Goal: Task Accomplishment & Management: Use online tool/utility

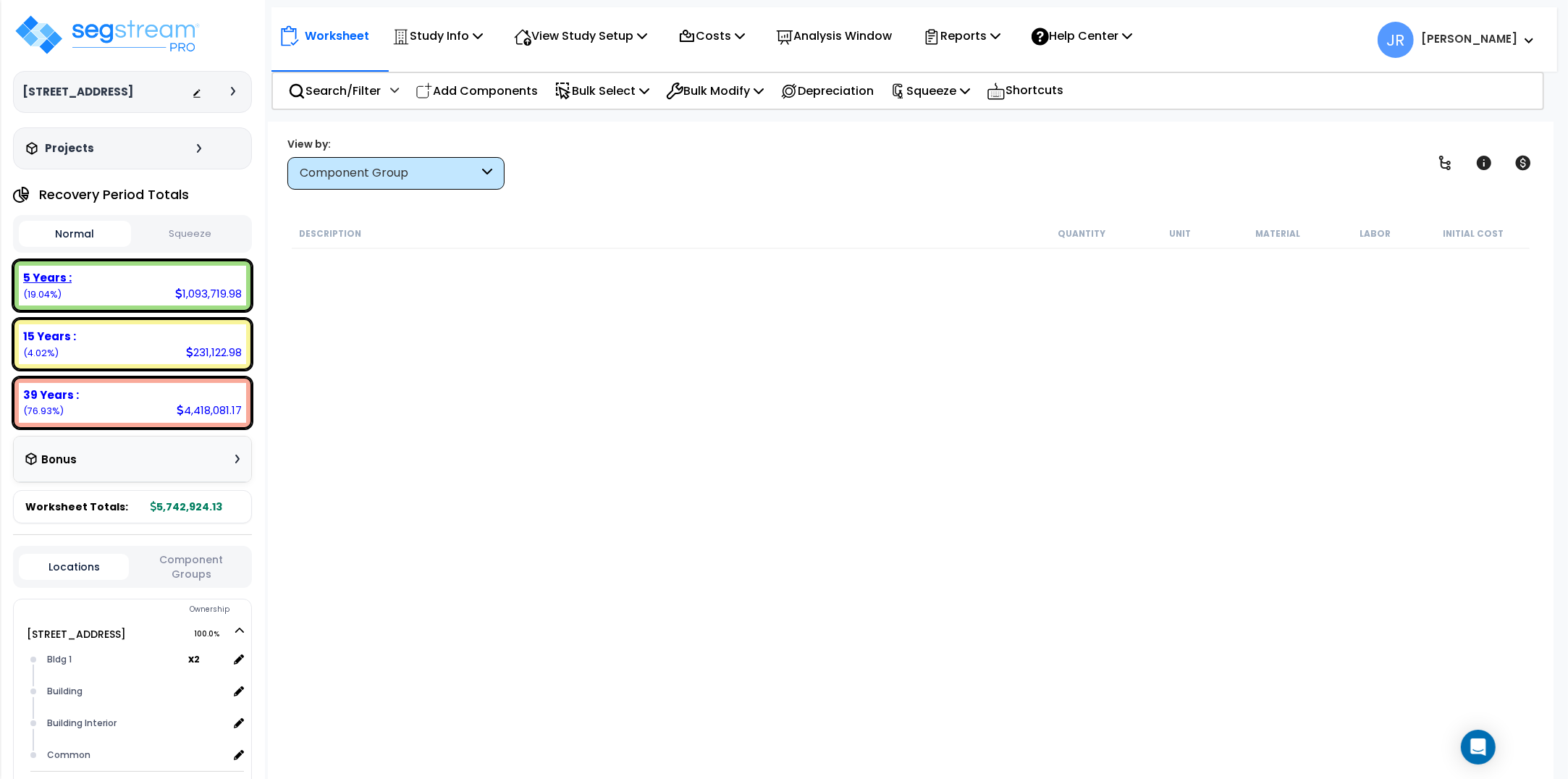
scroll to position [114565, 0]
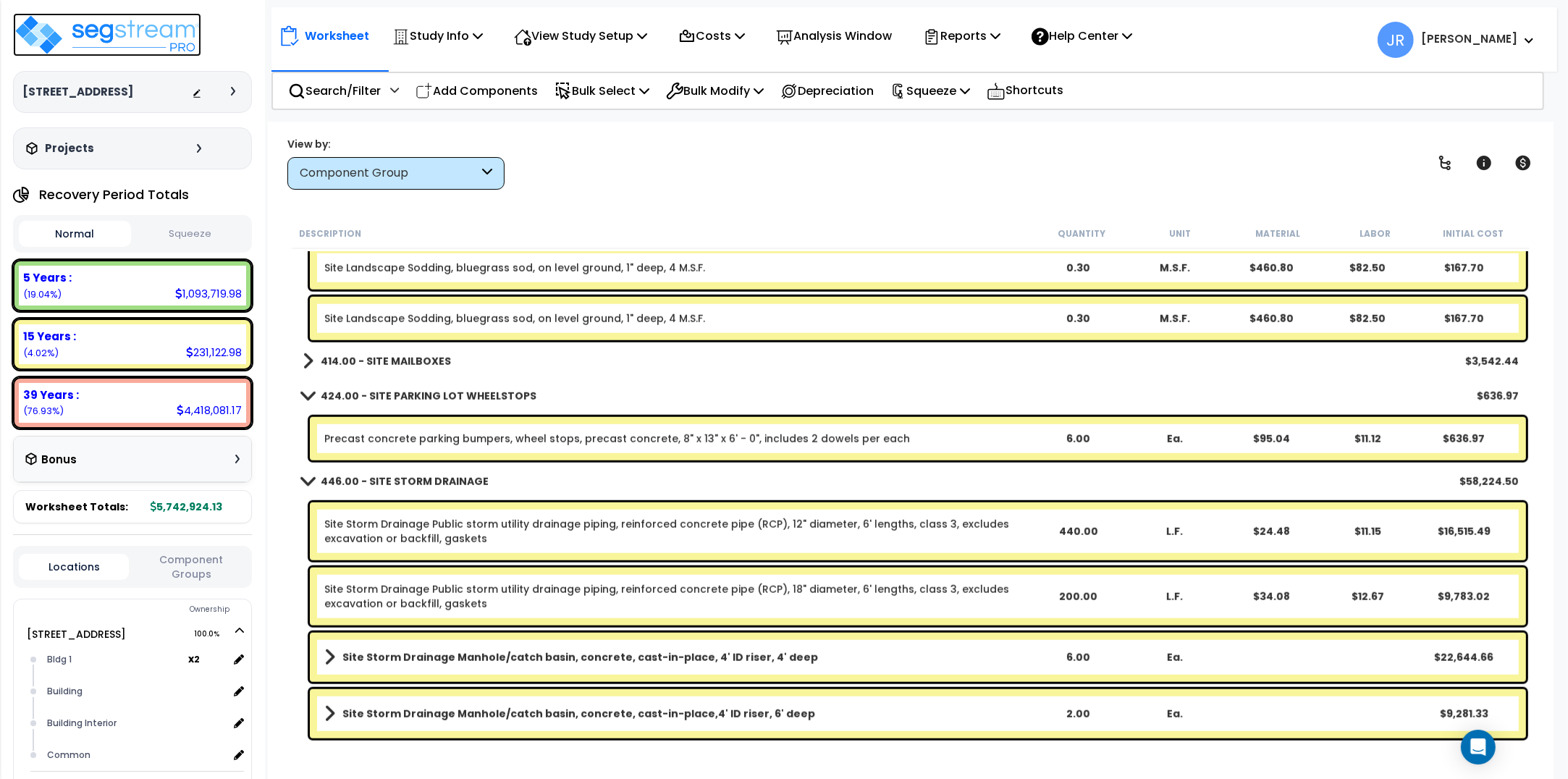
click at [133, 34] on img at bounding box center [107, 34] width 188 height 43
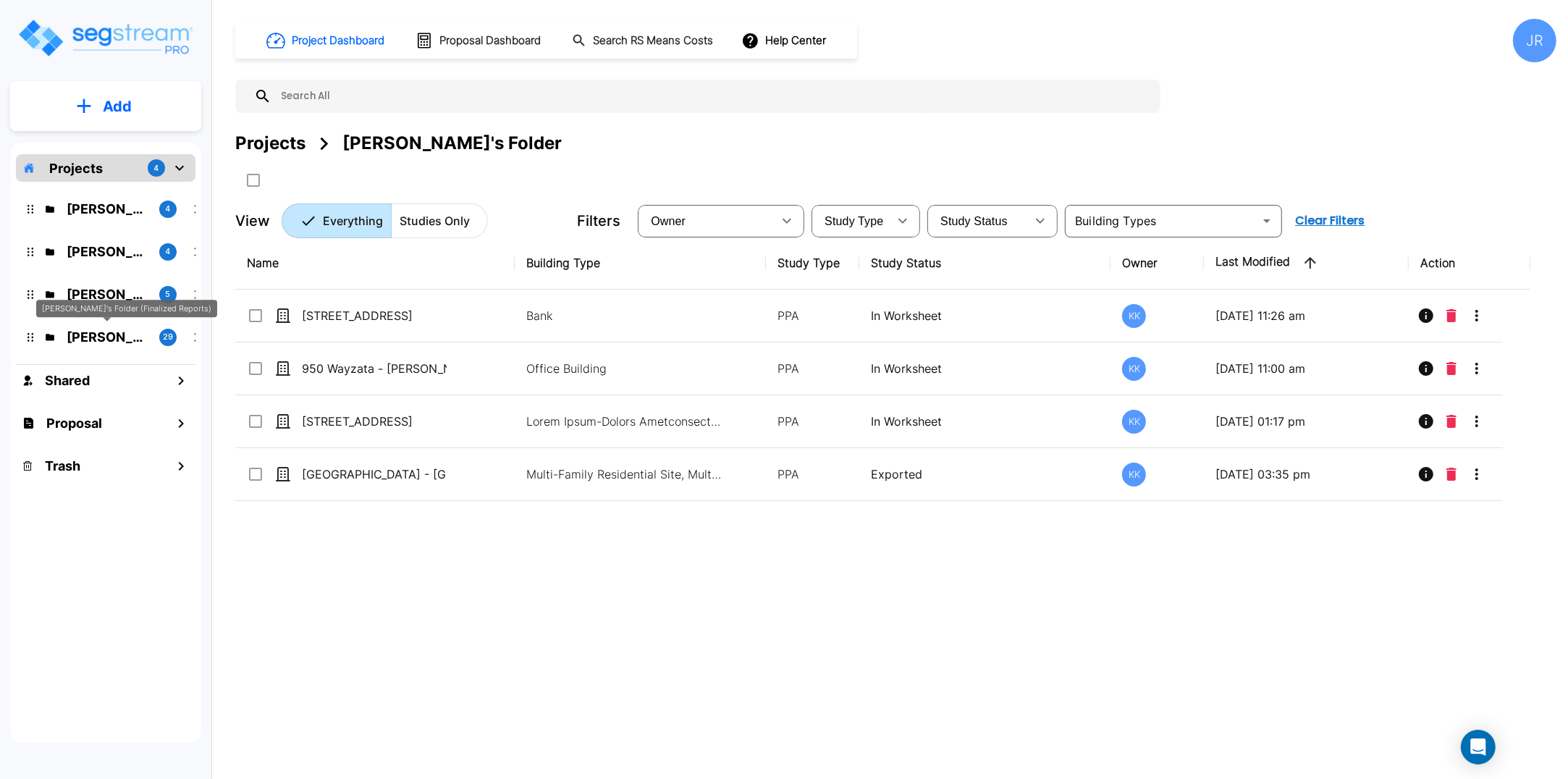
click at [102, 341] on p "[PERSON_NAME]'s Folder (Finalized Reports)" at bounding box center [107, 336] width 81 height 19
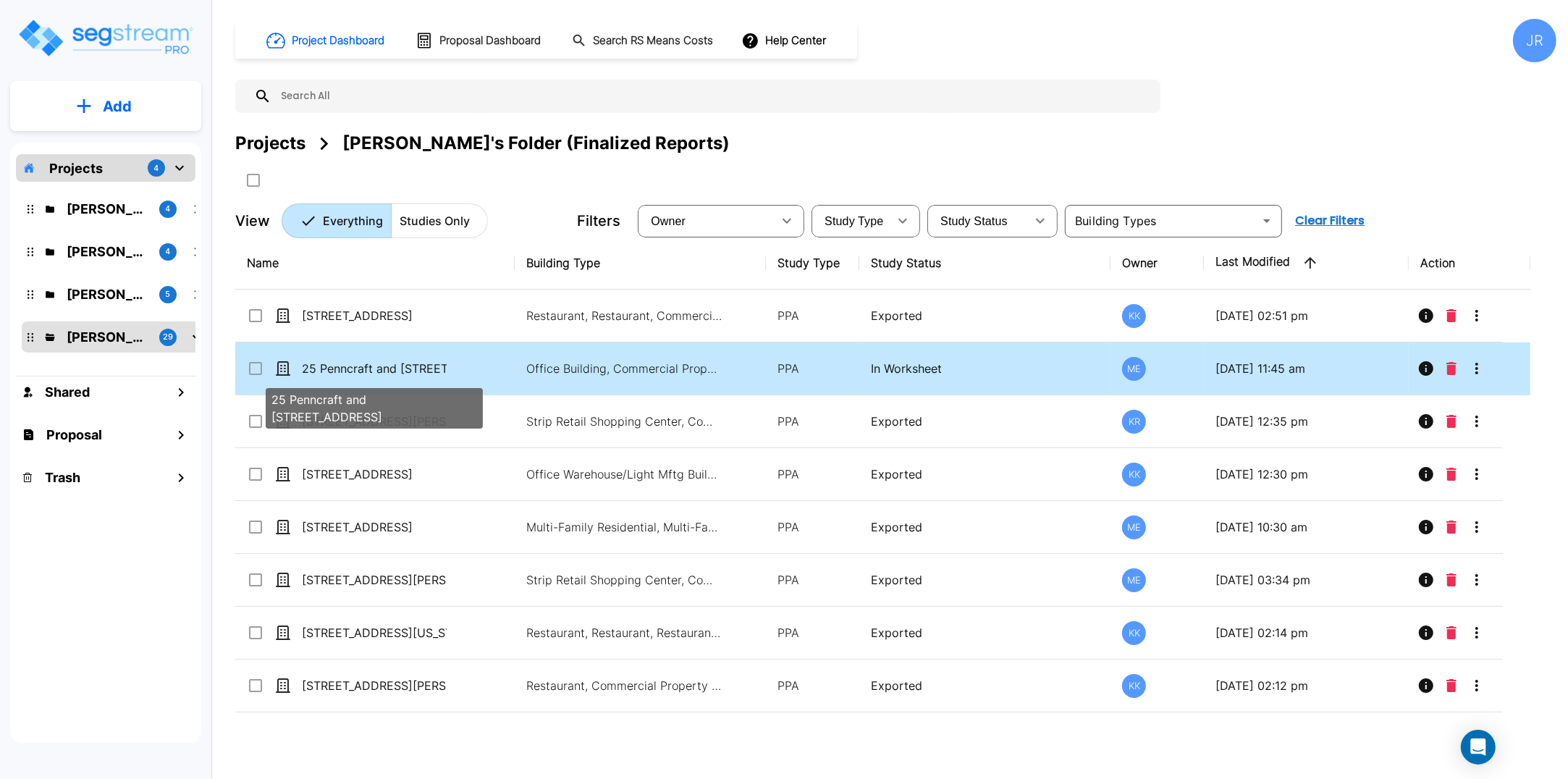
click at [344, 366] on p "25 Penncraft and [STREET_ADDRESS]" at bounding box center [374, 368] width 145 height 17
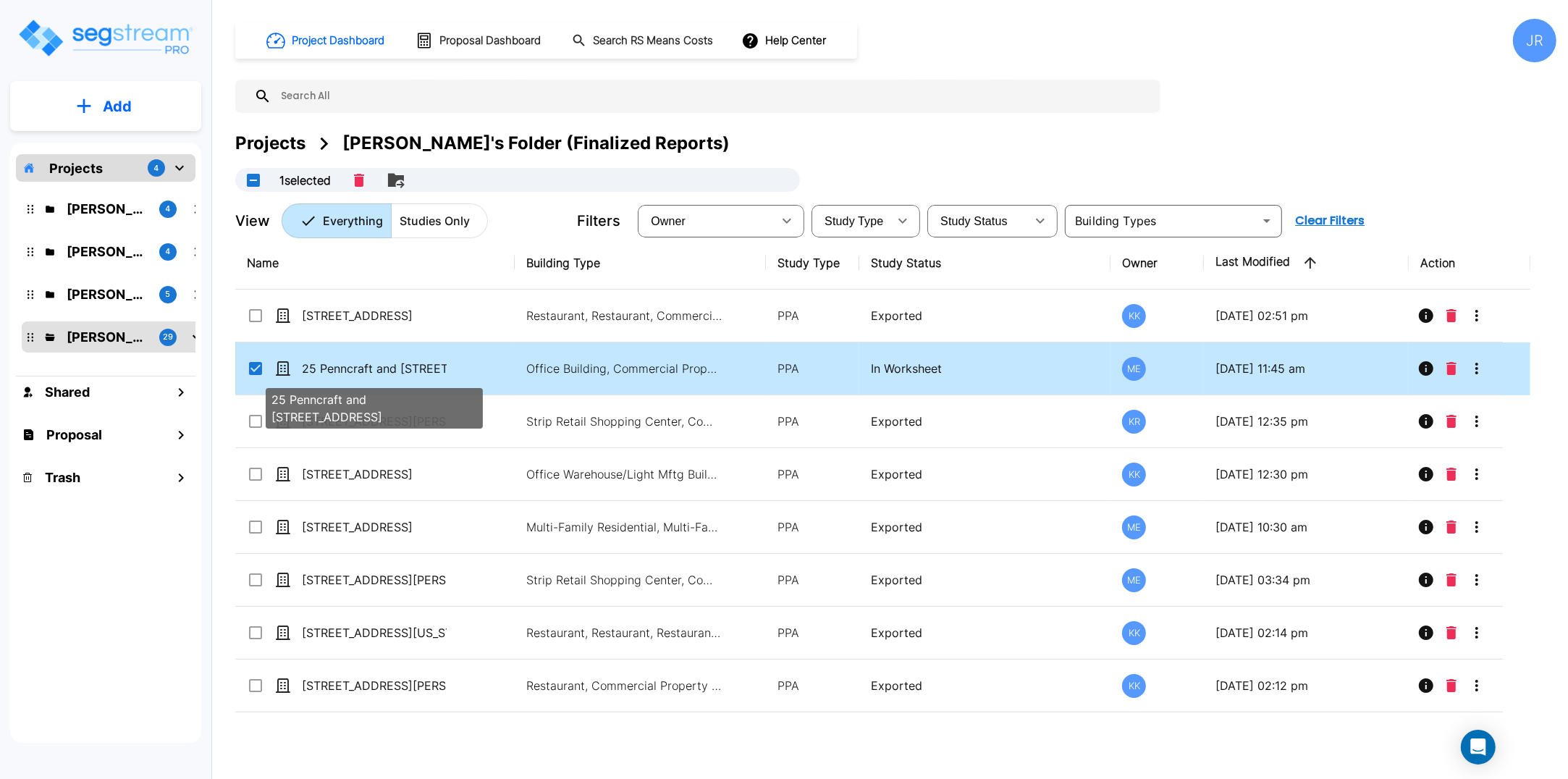
click at [344, 366] on p "25 Penncraft and [STREET_ADDRESS]" at bounding box center [374, 368] width 145 height 17
checkbox input "false"
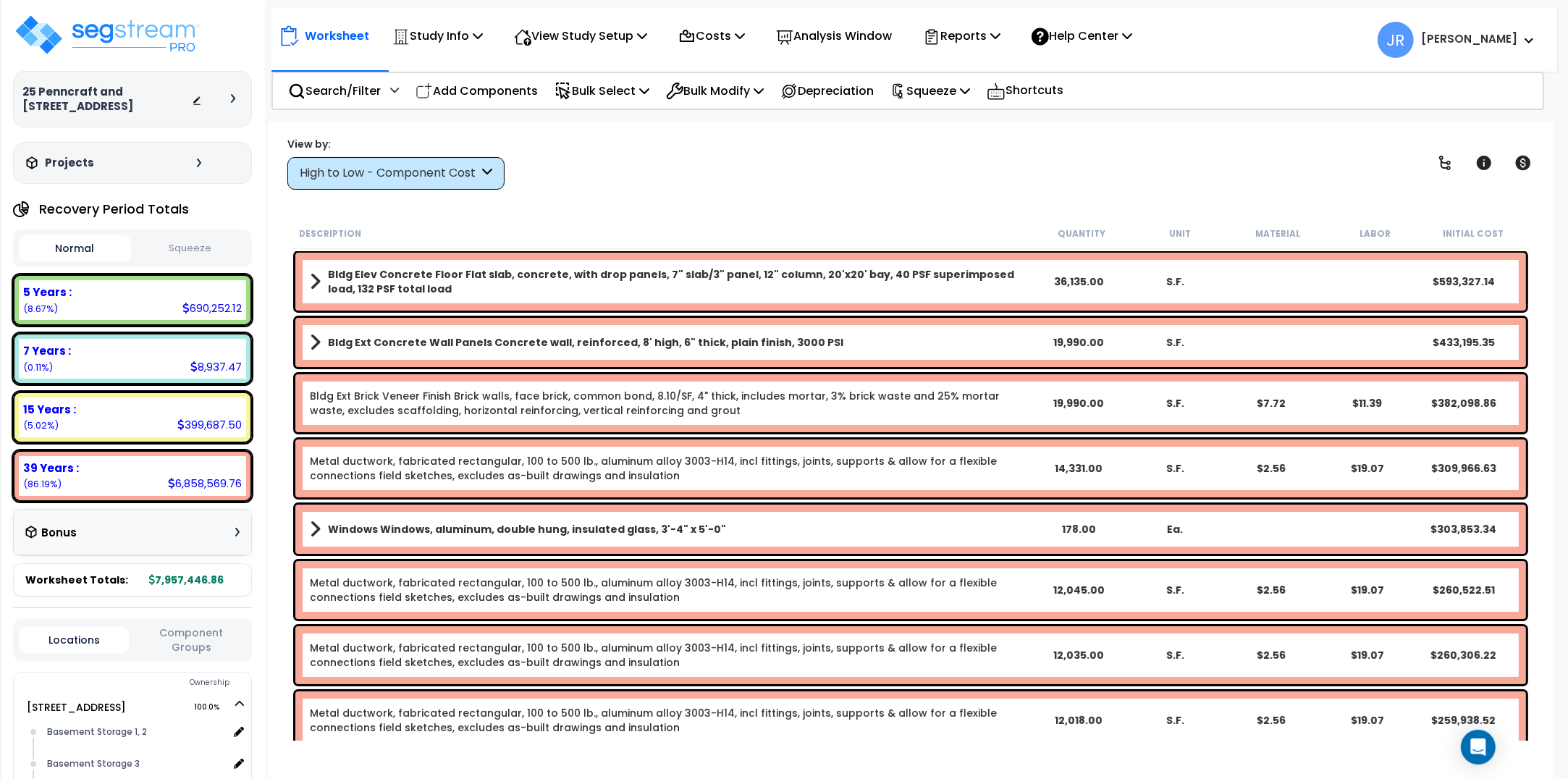
click at [459, 175] on div "High to Low - Component Cost" at bounding box center [389, 173] width 179 height 17
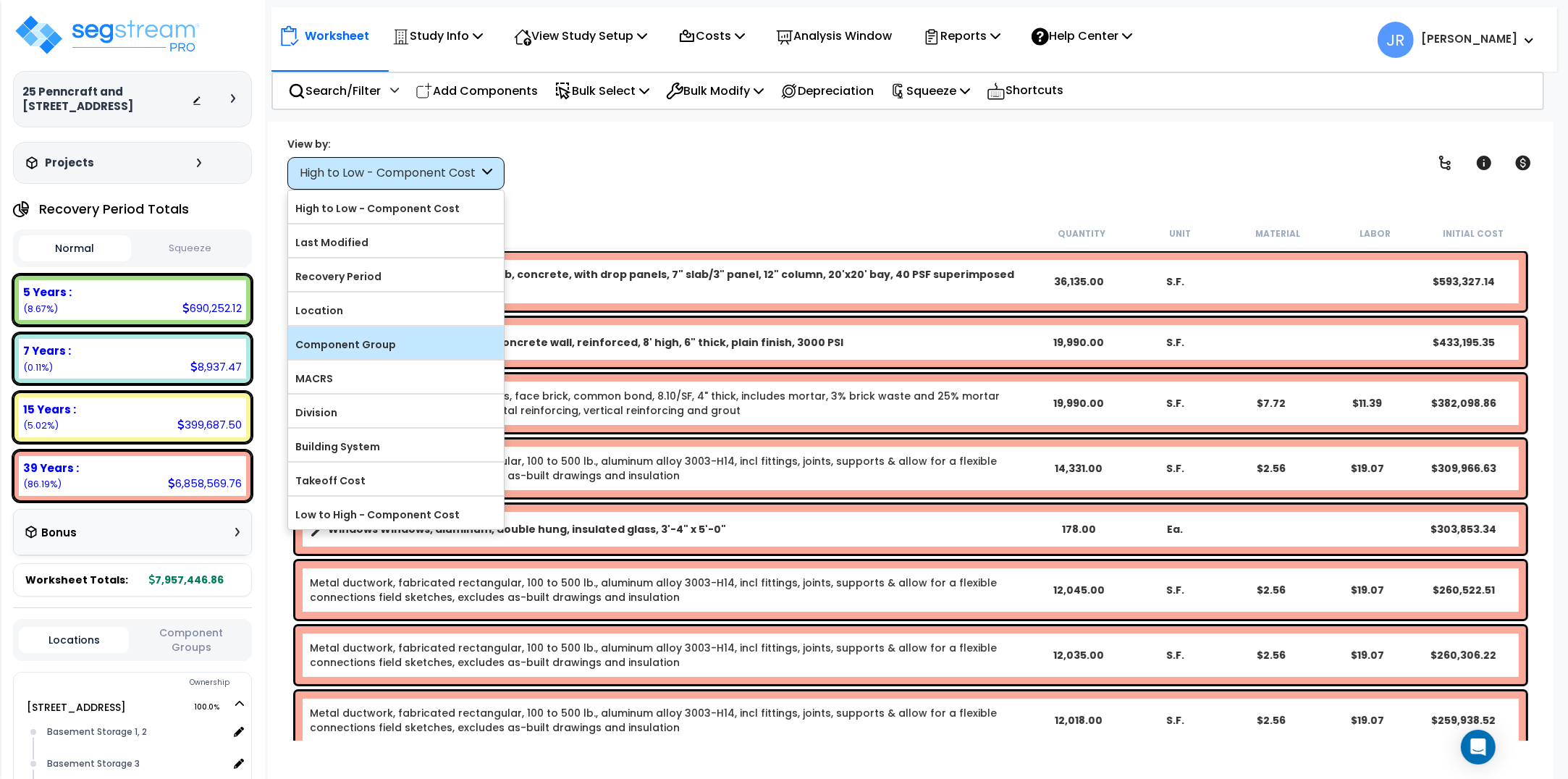
click at [408, 345] on label "Component Group" at bounding box center [396, 344] width 215 height 22
click at [0, 0] on input "Component Group" at bounding box center [0, 0] width 0 height 0
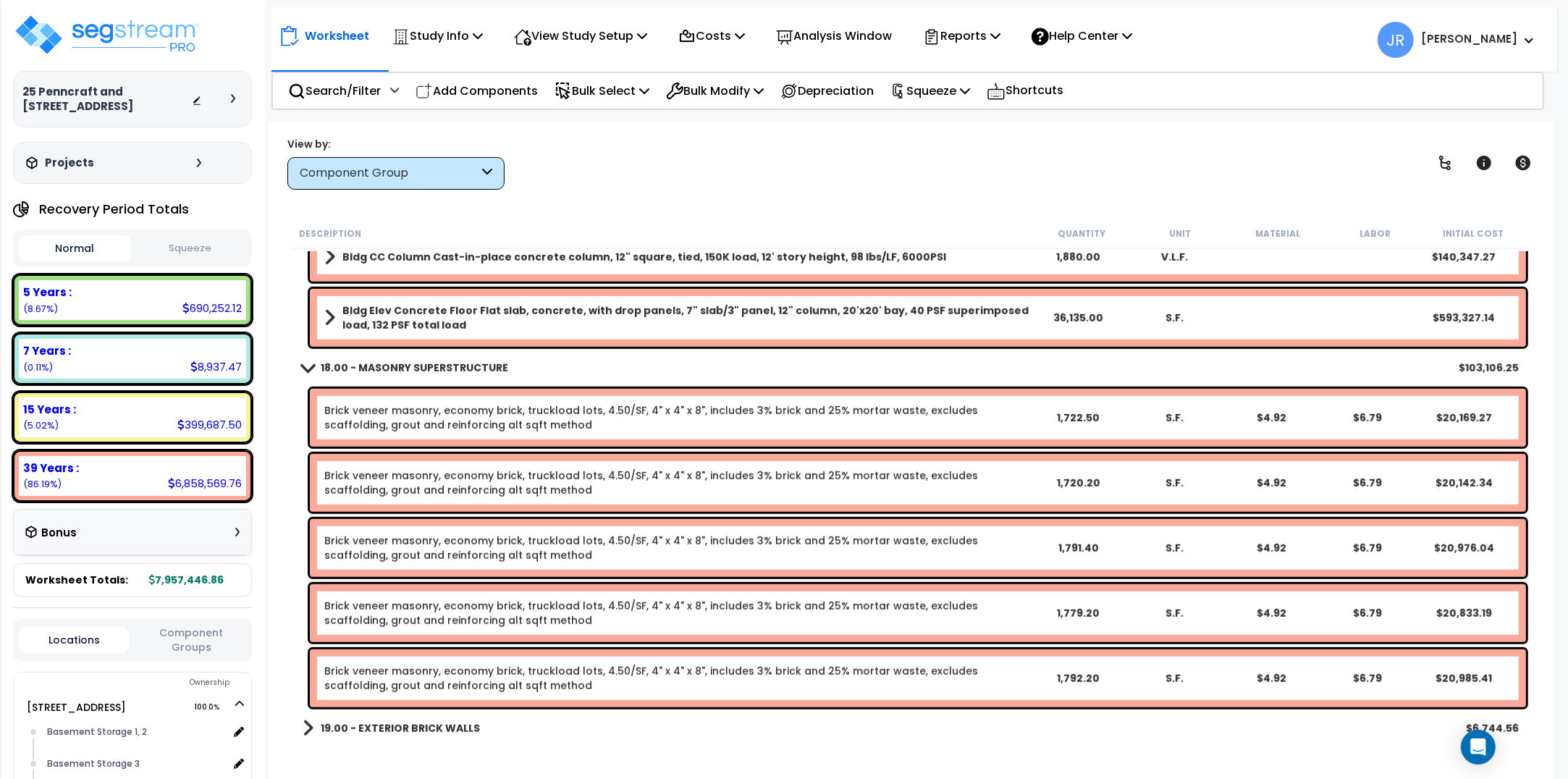
scroll to position [1357, 0]
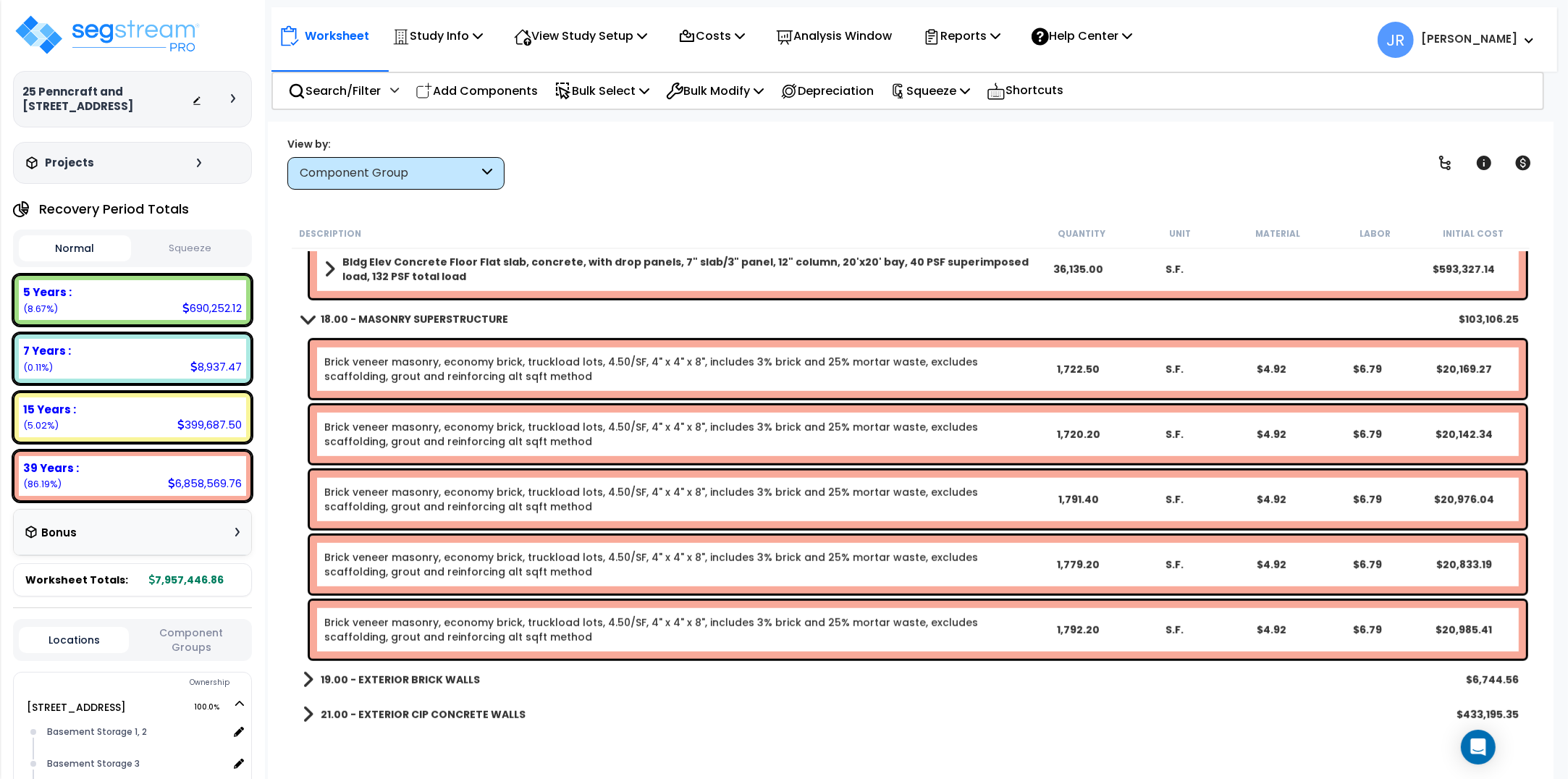
click at [452, 669] on link "19.00 - EXTERIOR BRICK WALLS" at bounding box center [391, 680] width 178 height 20
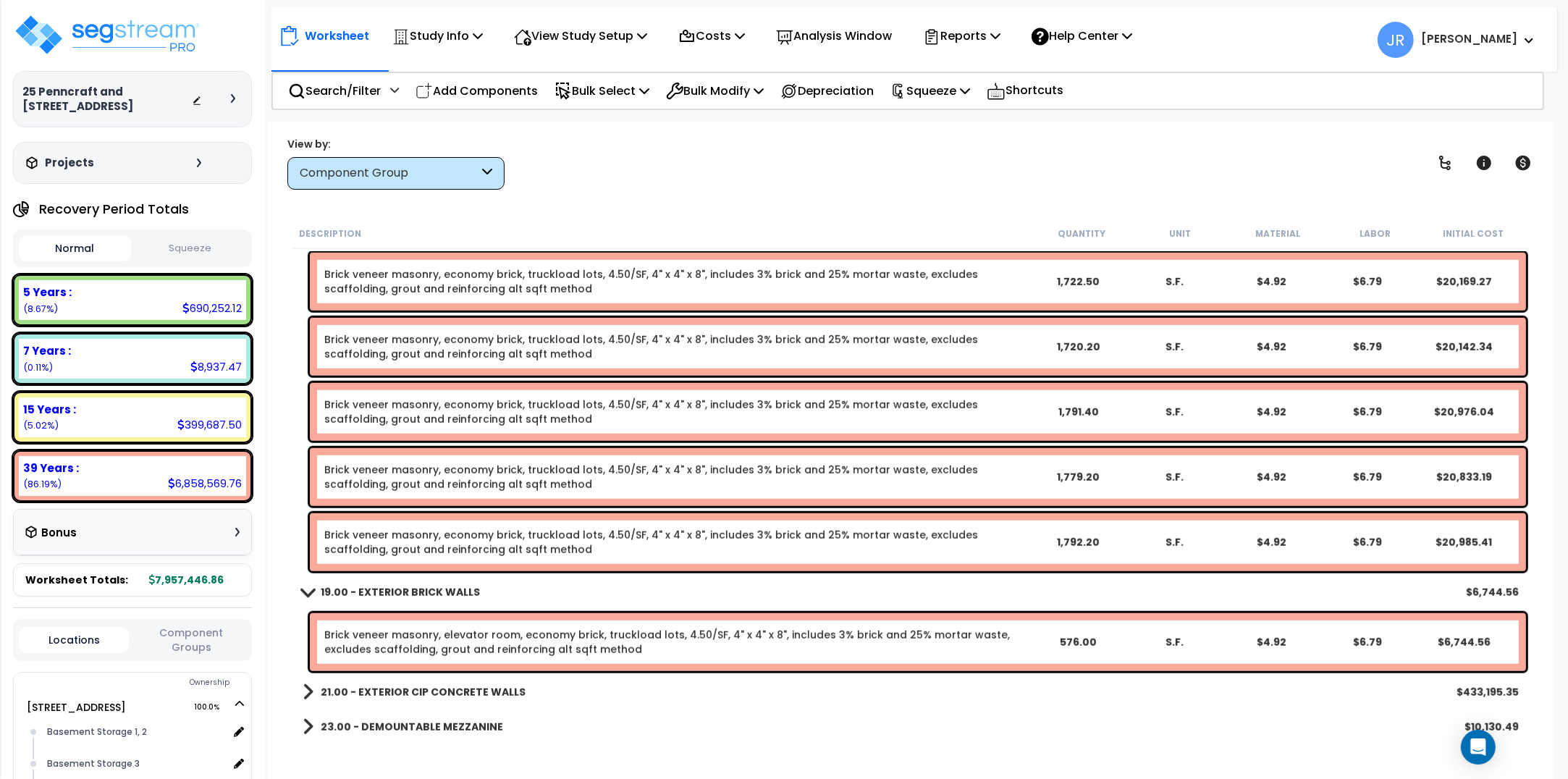
scroll to position [1539, 0]
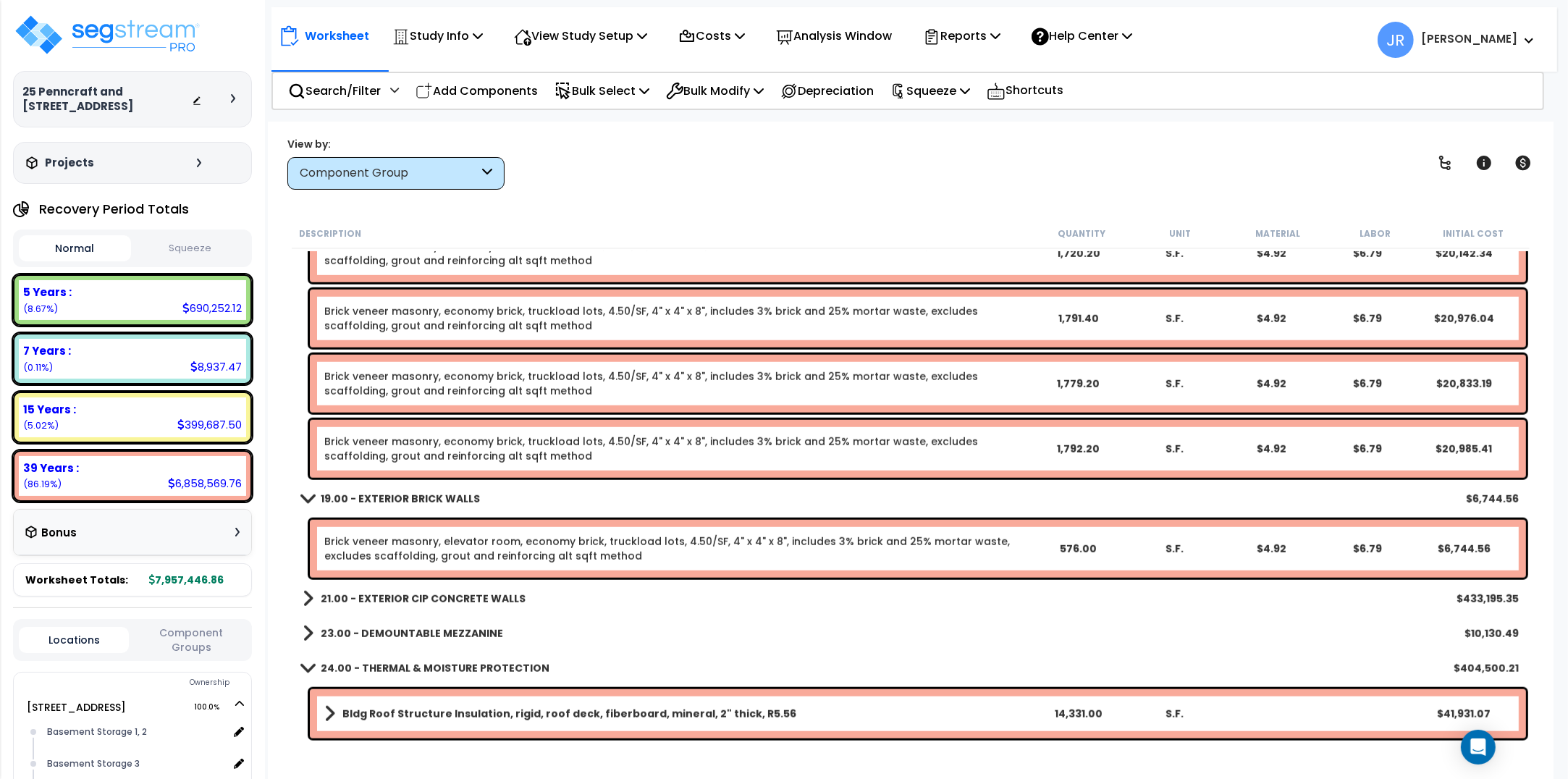
click at [472, 602] on b "21.00 - EXTERIOR CIP CONCRETE WALLS" at bounding box center [423, 599] width 204 height 15
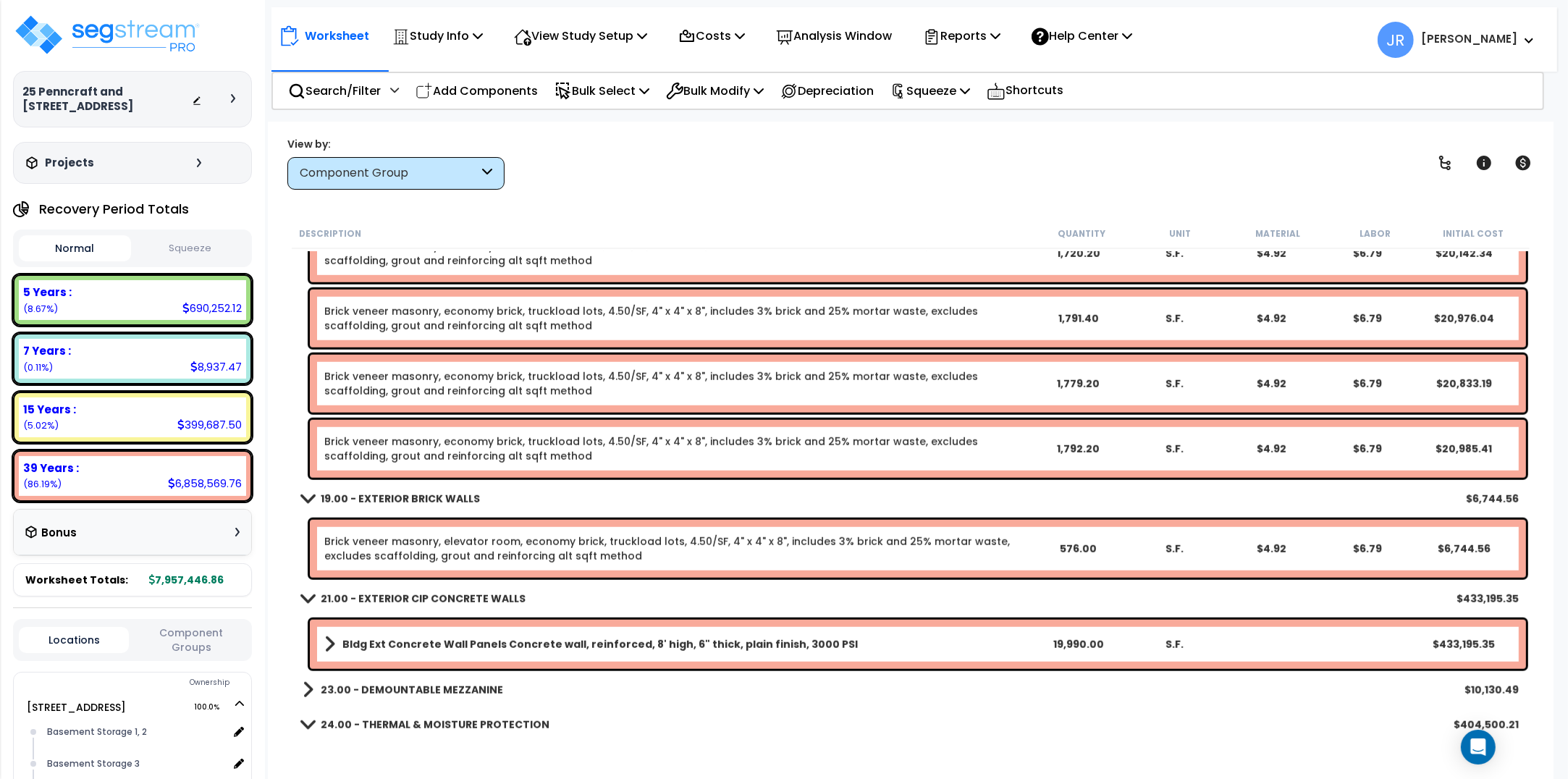
scroll to position [1629, 0]
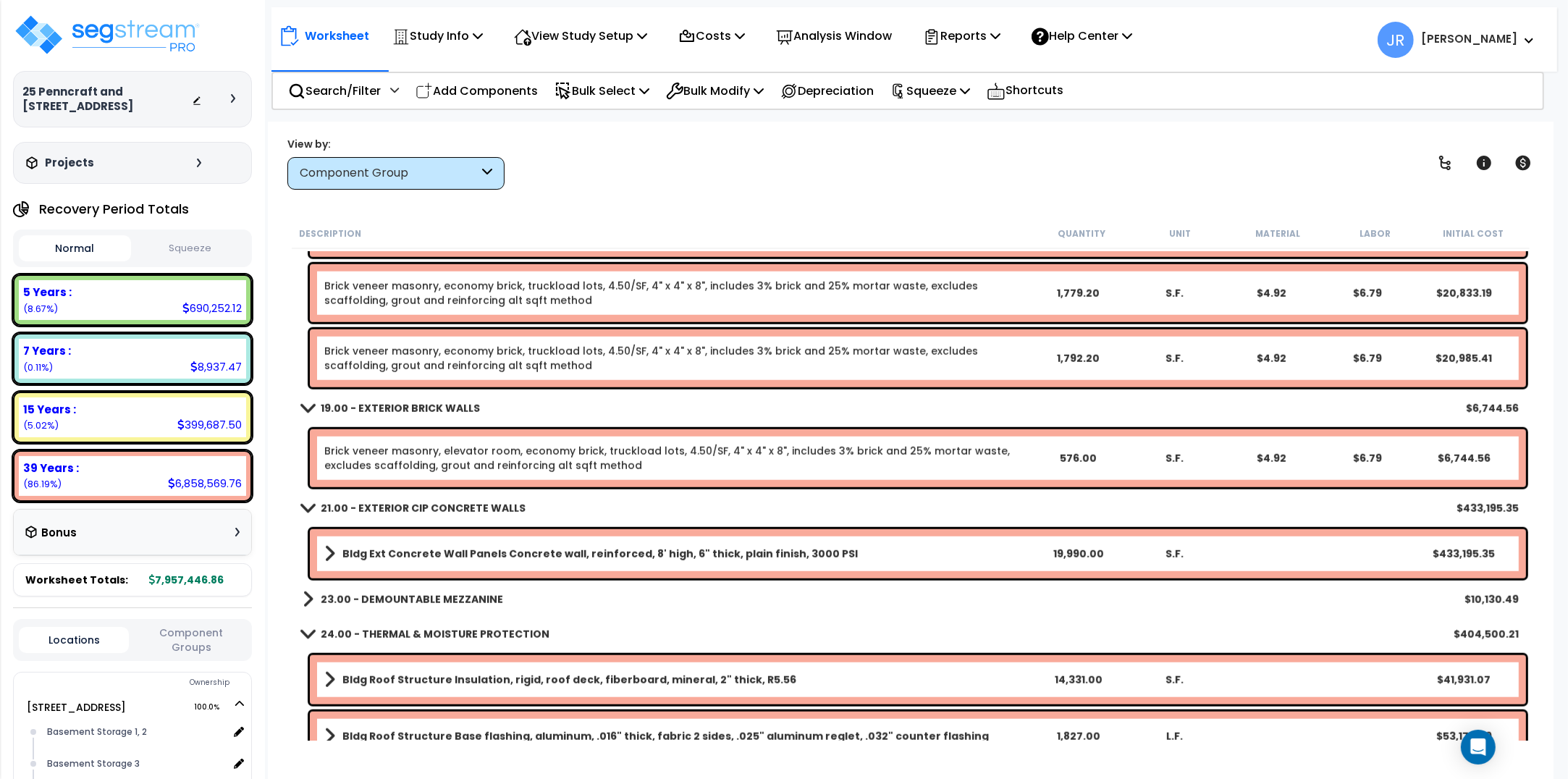
click at [472, 602] on b "23.00 - DEMOUNTABLE MEZZANINE" at bounding box center [412, 599] width 182 height 15
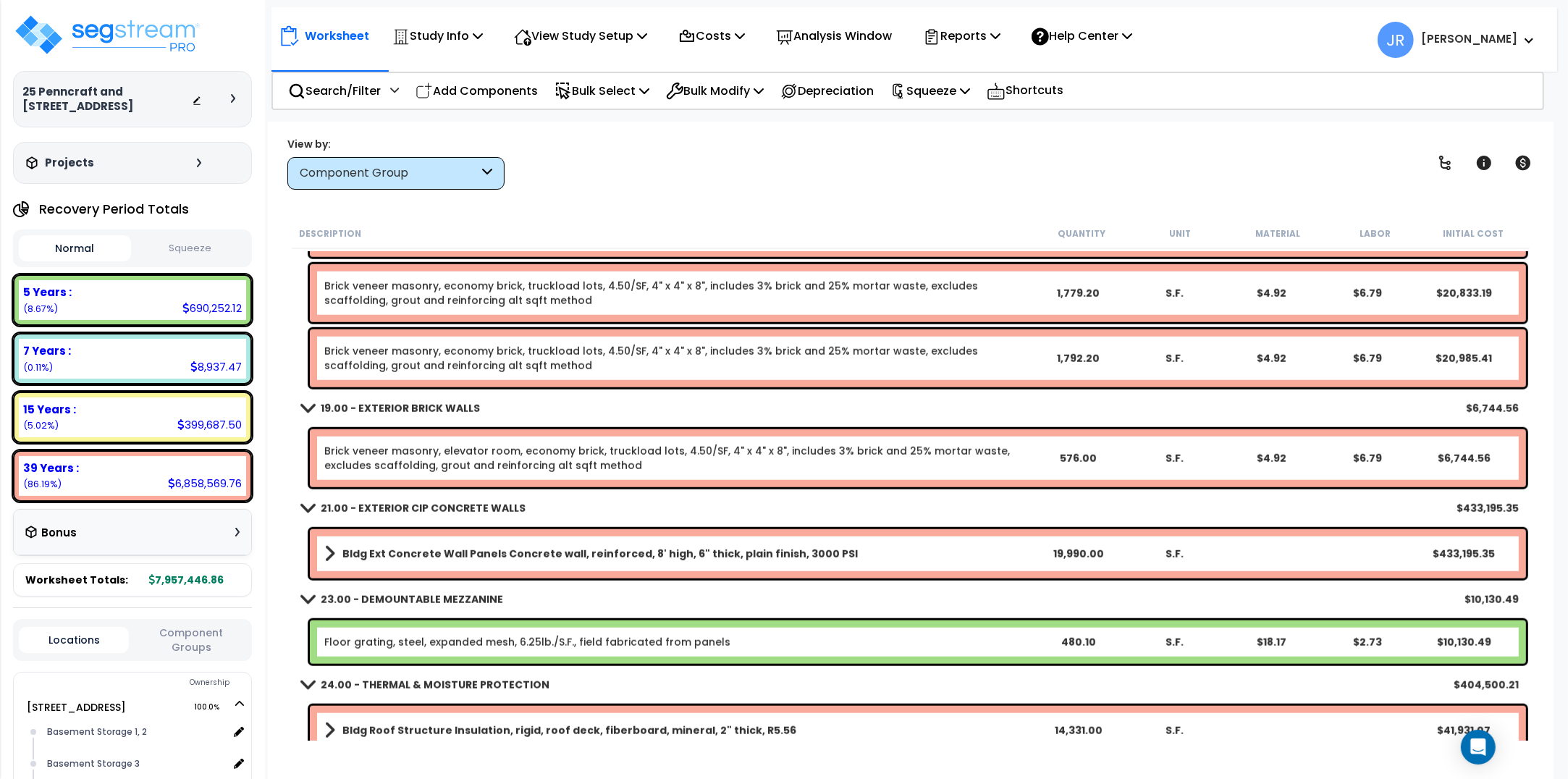
click at [537, 645] on link "Floor grating, steel, expanded mesh, 6.25lb./S.F., field fabricated from panels" at bounding box center [527, 642] width 406 height 15
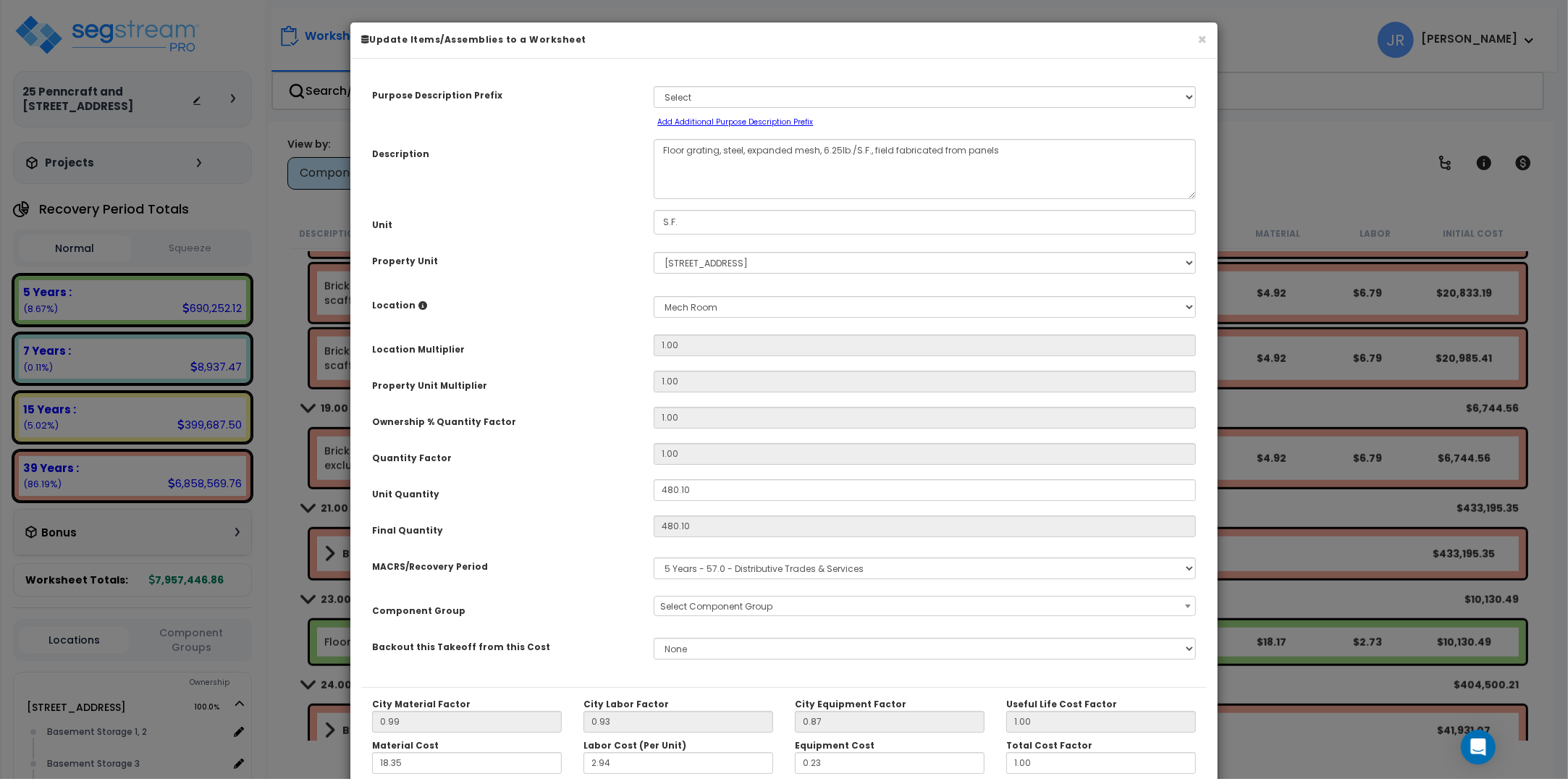
select select "56825"
click at [1182, 565] on select "Select MACRS/Recovery Period 5 Years - 57.0 - Distributive Trades & Services 5 …" at bounding box center [924, 568] width 542 height 22
select select "3669"
click at [654, 557] on select "Select MACRS/Recovery Period 5 Years - 57.0 - Distributive Trades & Services 5 …" at bounding box center [924, 568] width 542 height 22
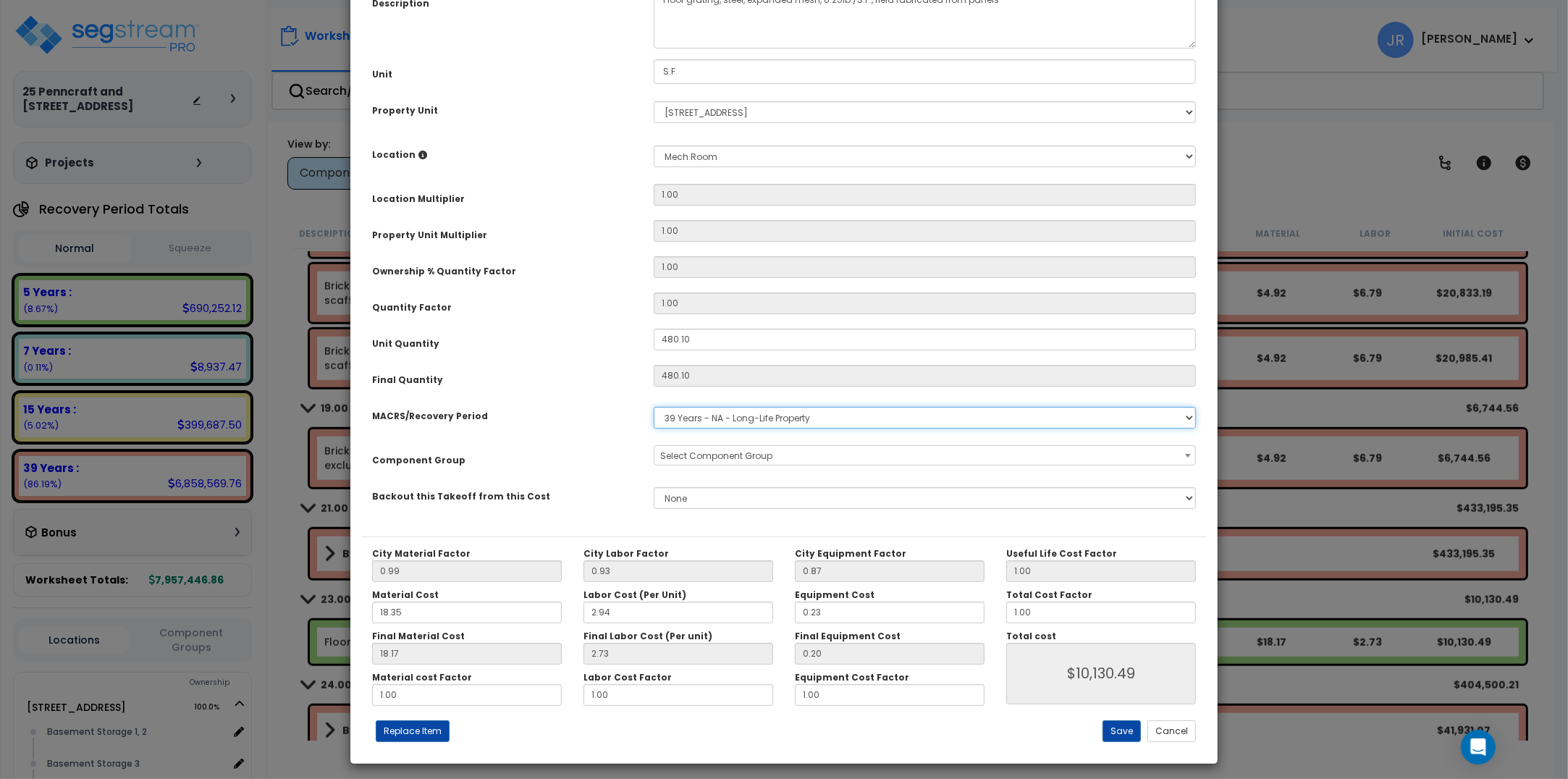
scroll to position [157, 0]
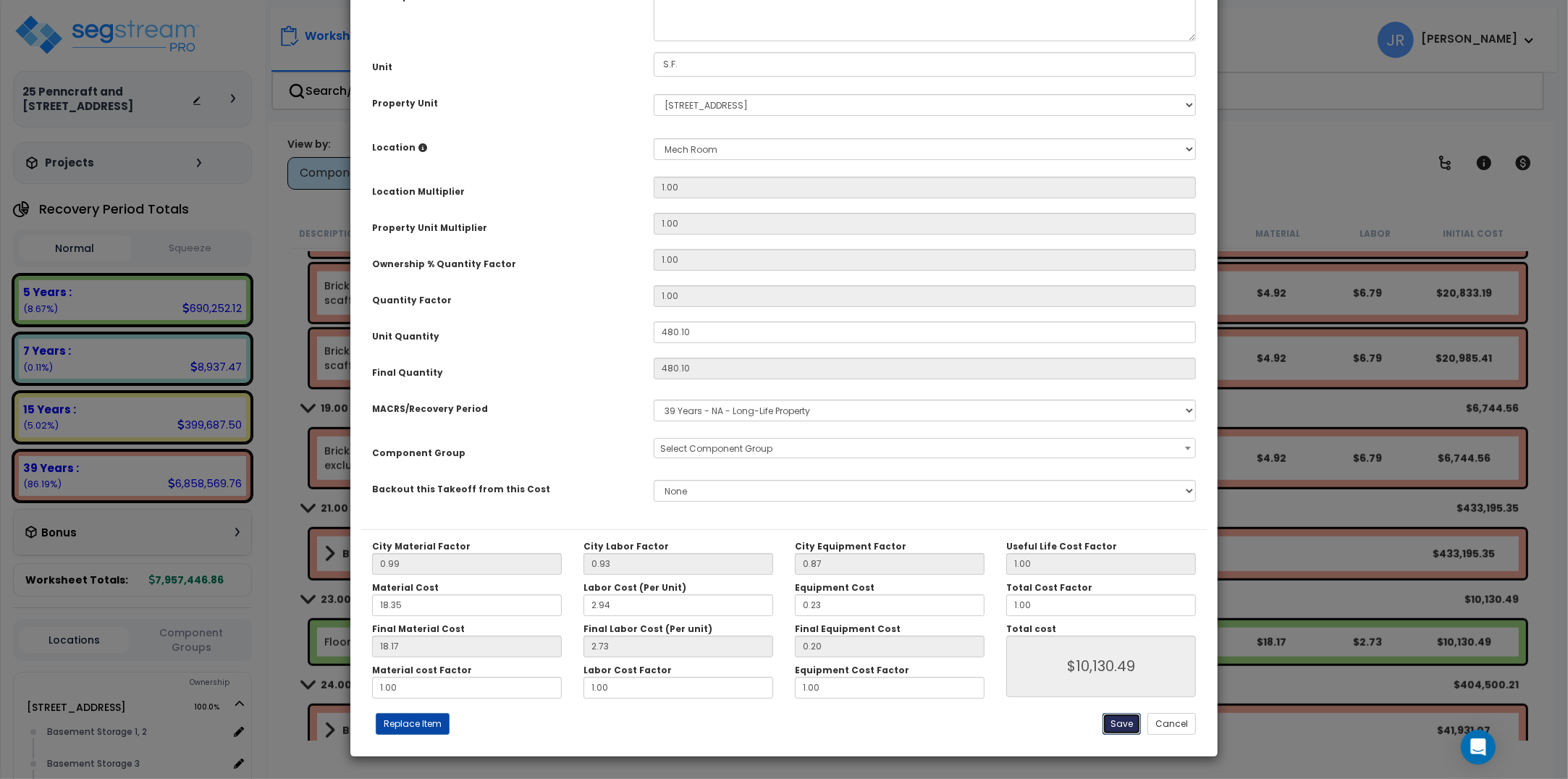
click at [1121, 721] on button "Save" at bounding box center [1121, 724] width 39 height 22
type input "10130.49"
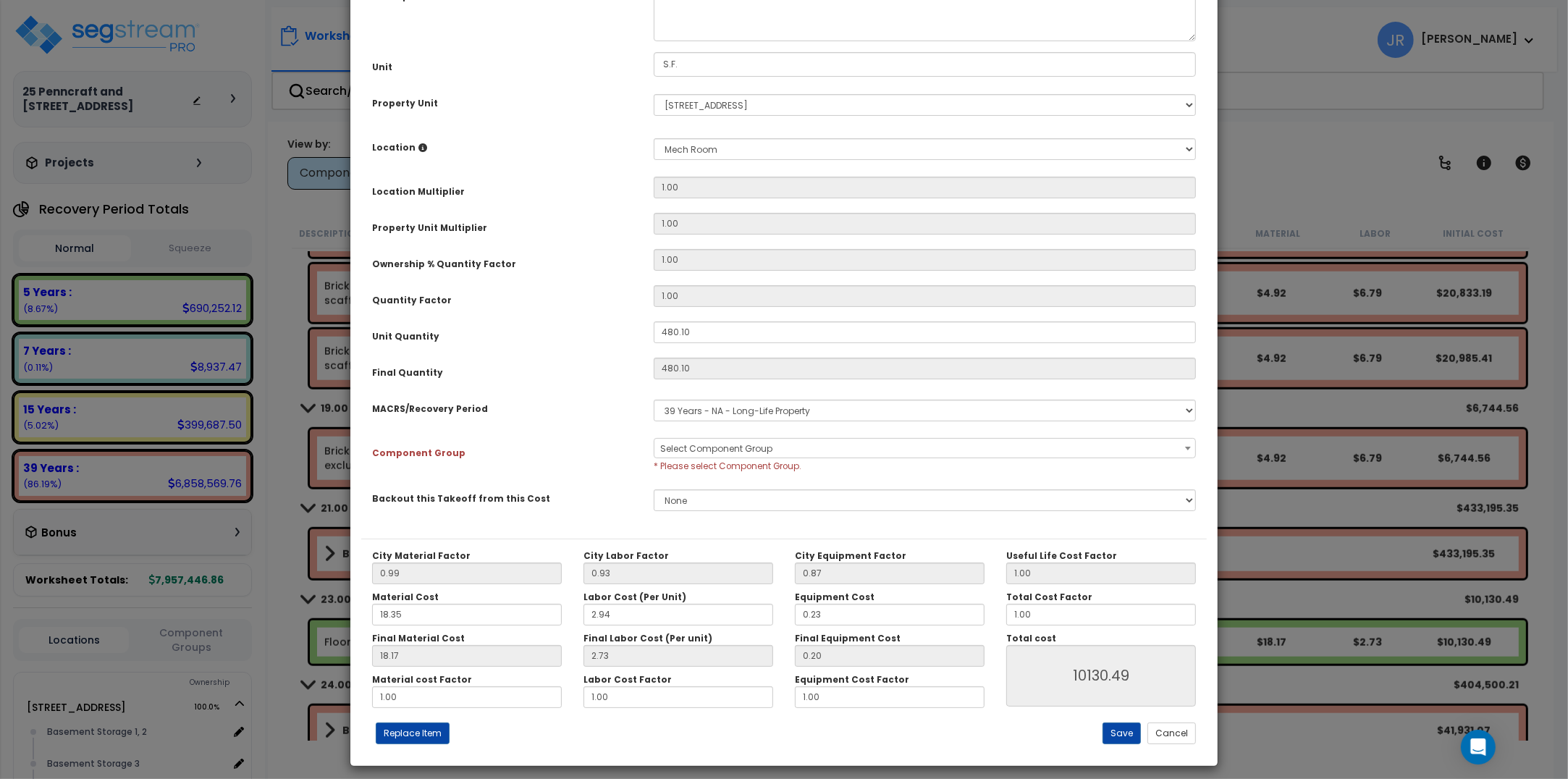
click at [781, 444] on span "Select Component Group" at bounding box center [924, 448] width 540 height 20
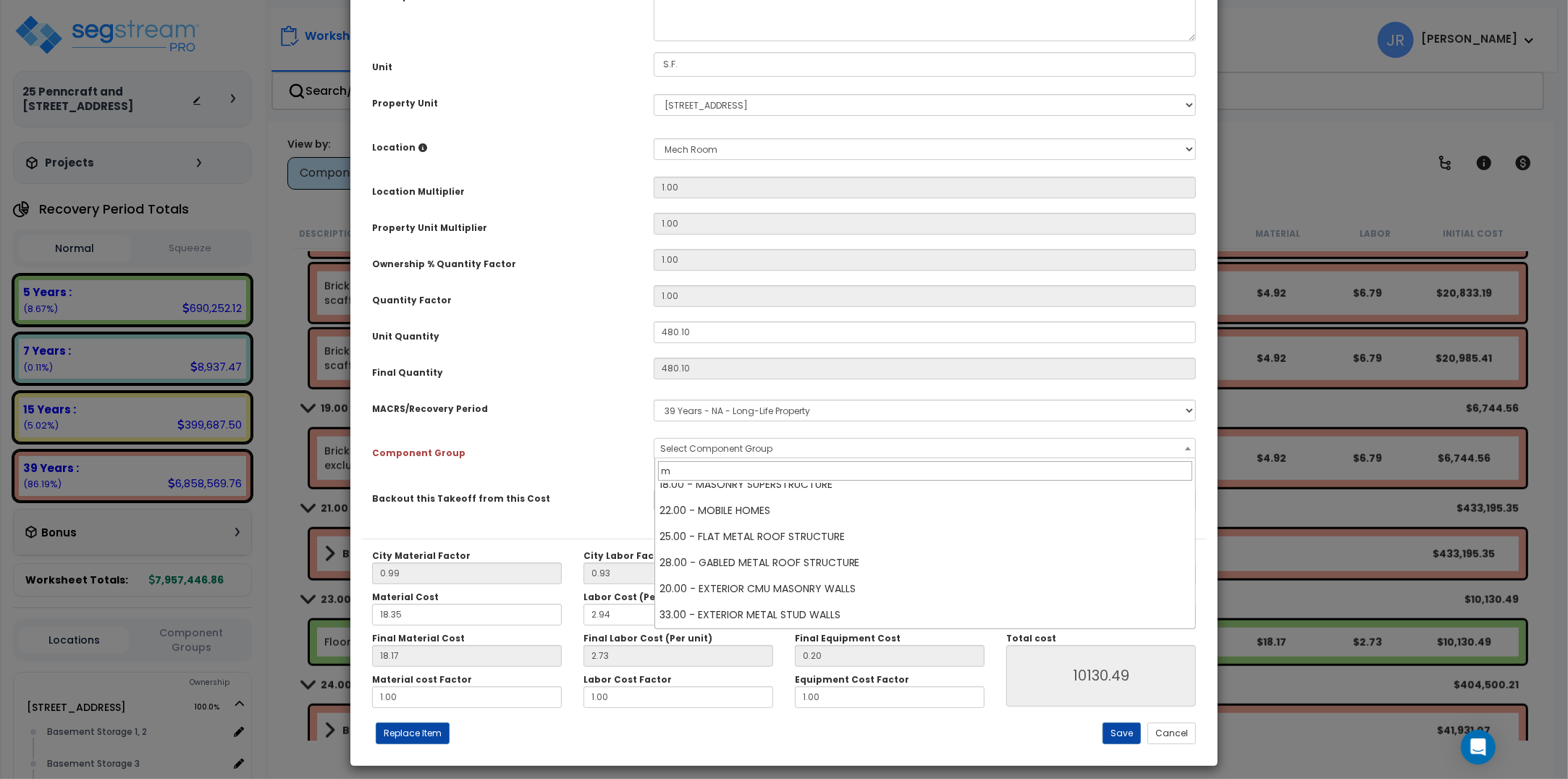
scroll to position [0, 0]
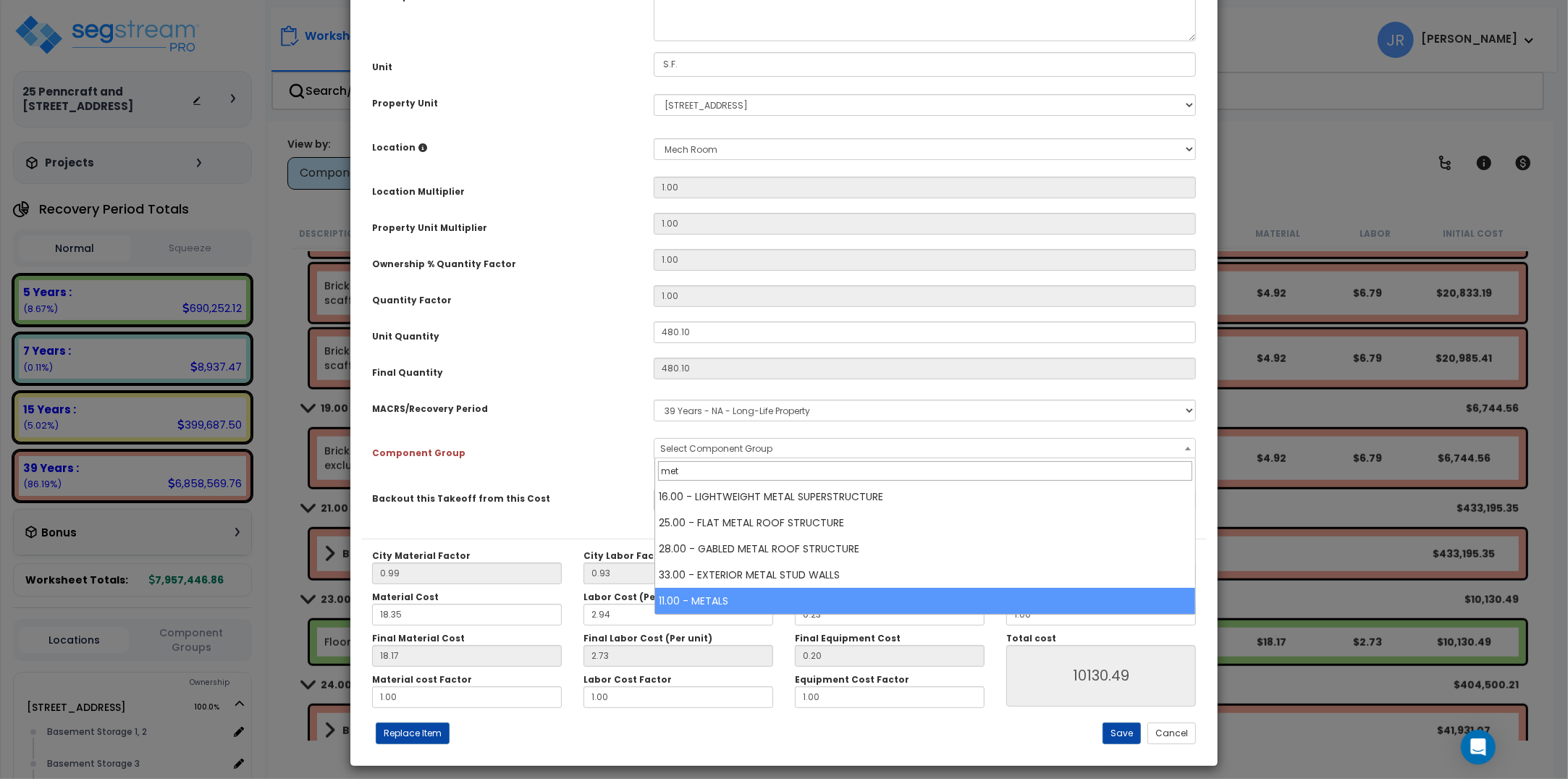
type input "met"
select select "57244"
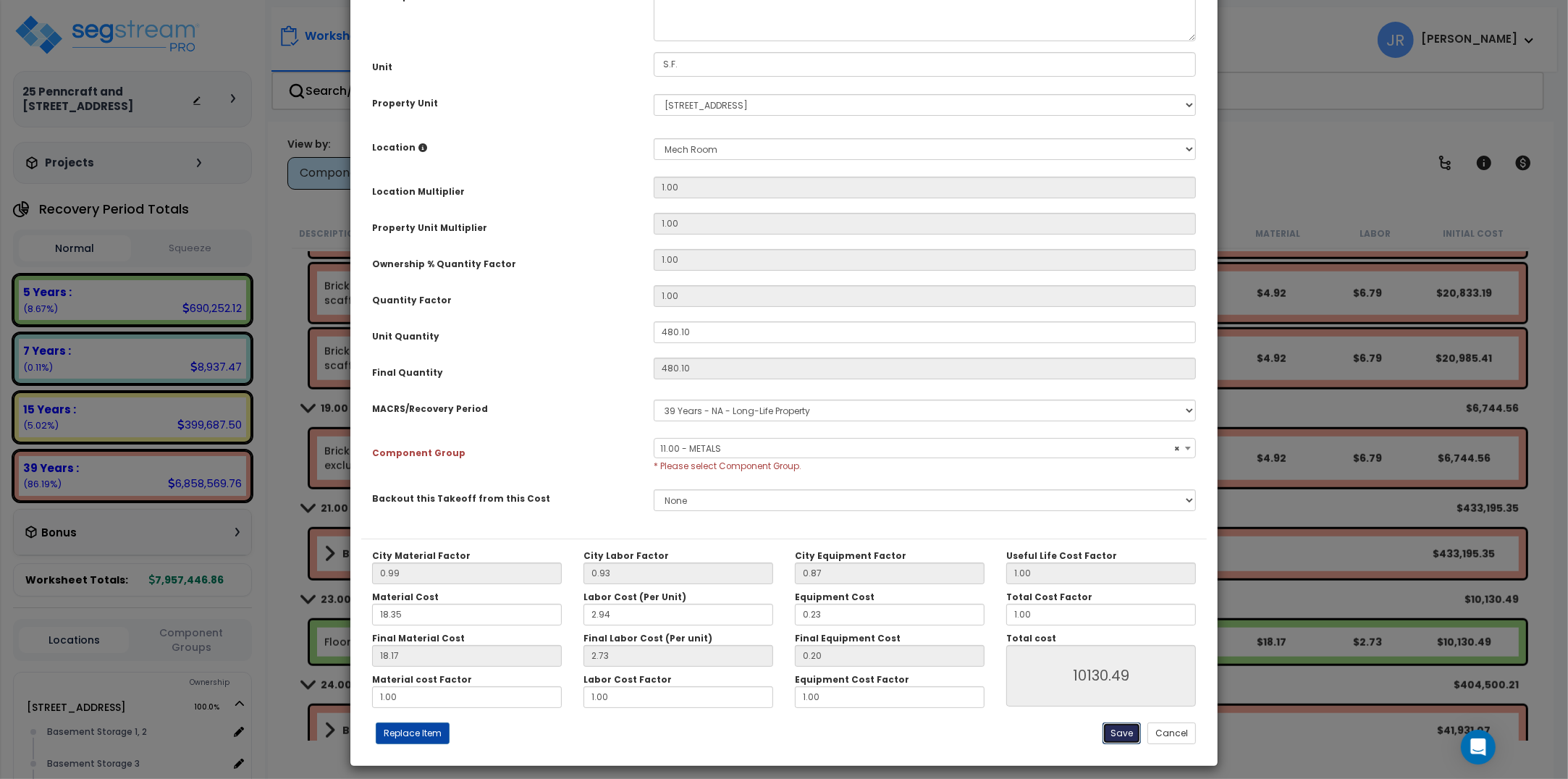
click at [1122, 728] on button "Save" at bounding box center [1121, 734] width 39 height 22
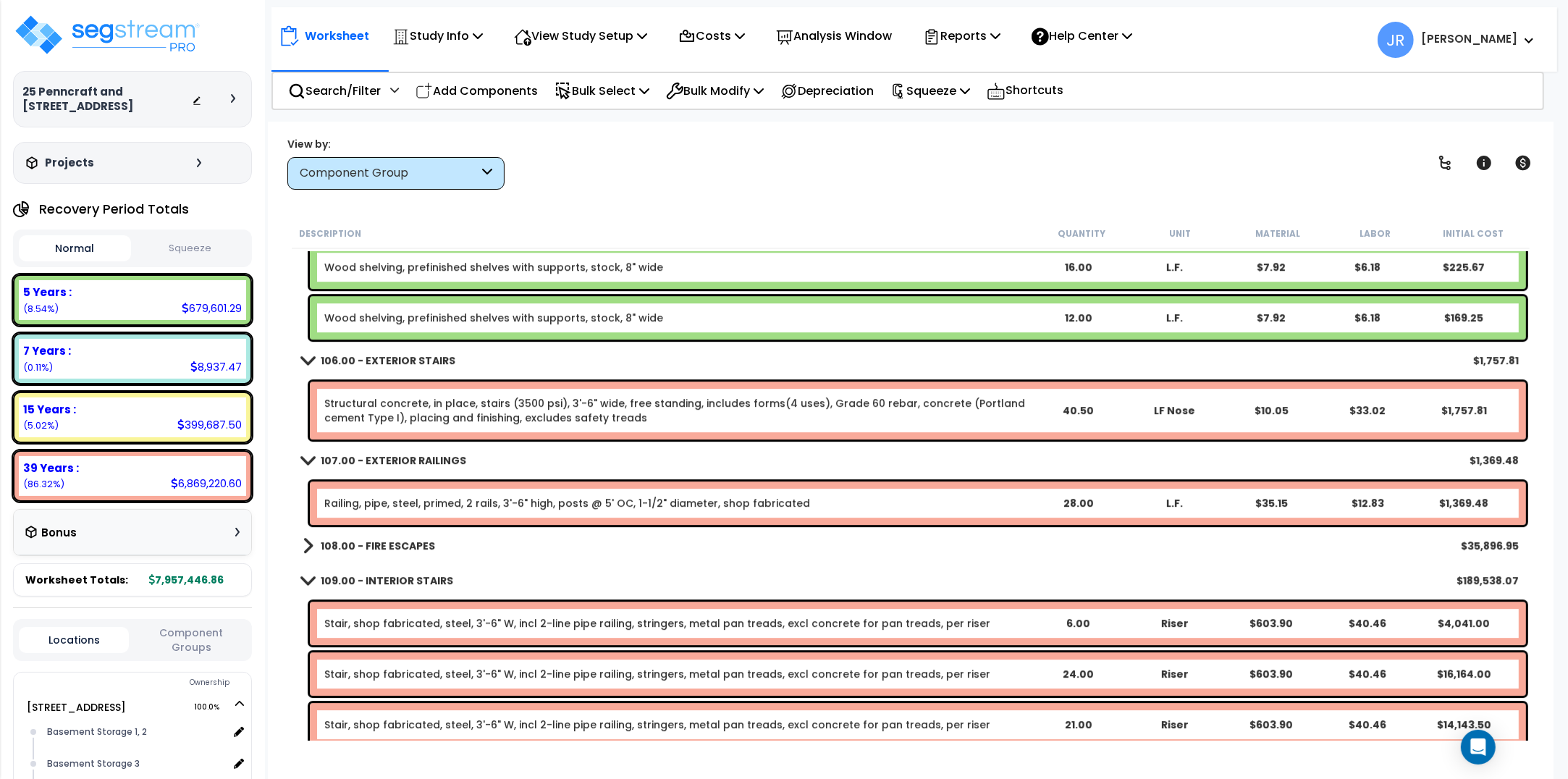
scroll to position [11402, 0]
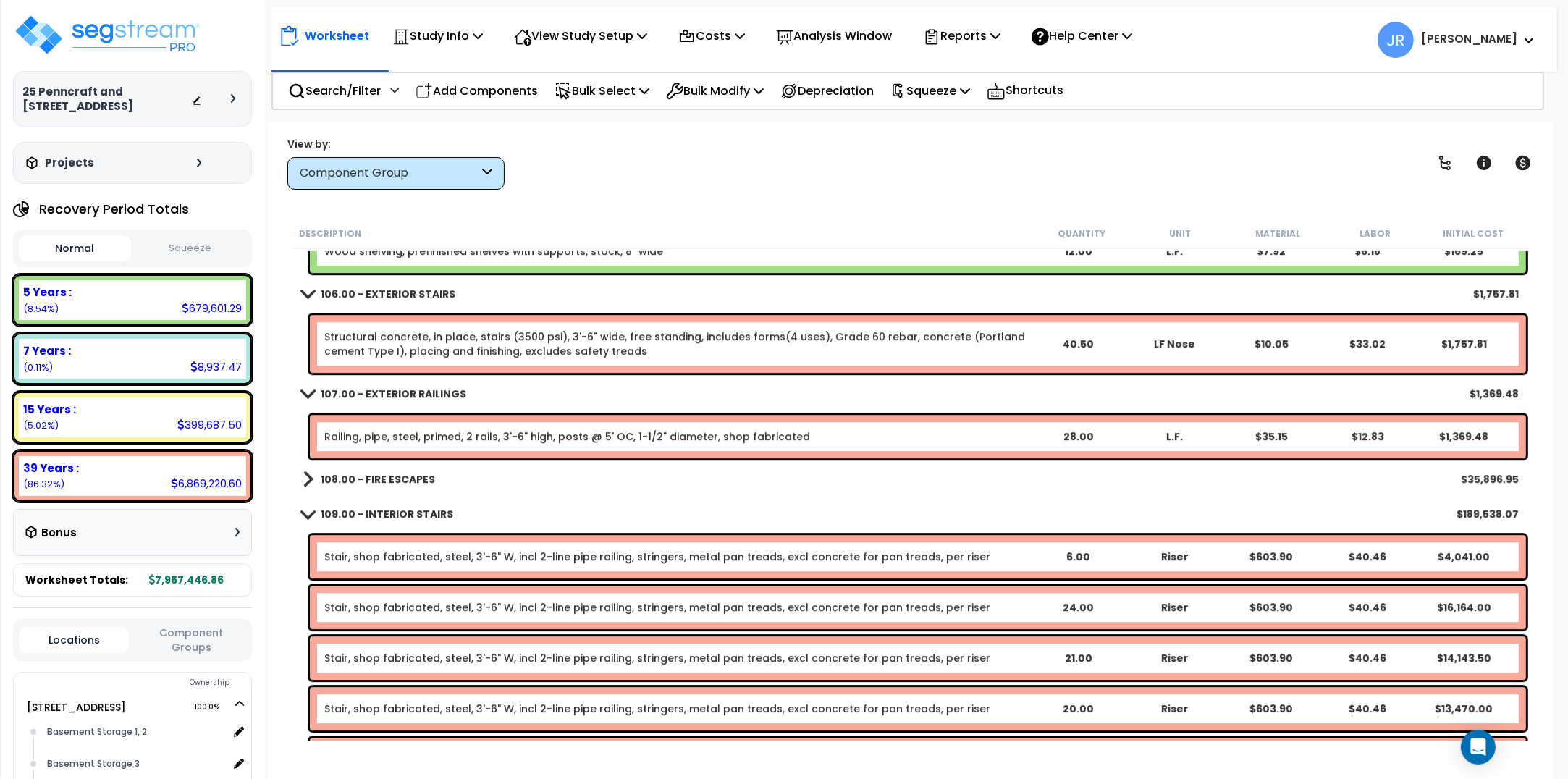
click at [352, 474] on b "108.00 - FIRE ESCAPES" at bounding box center [377, 480] width 114 height 15
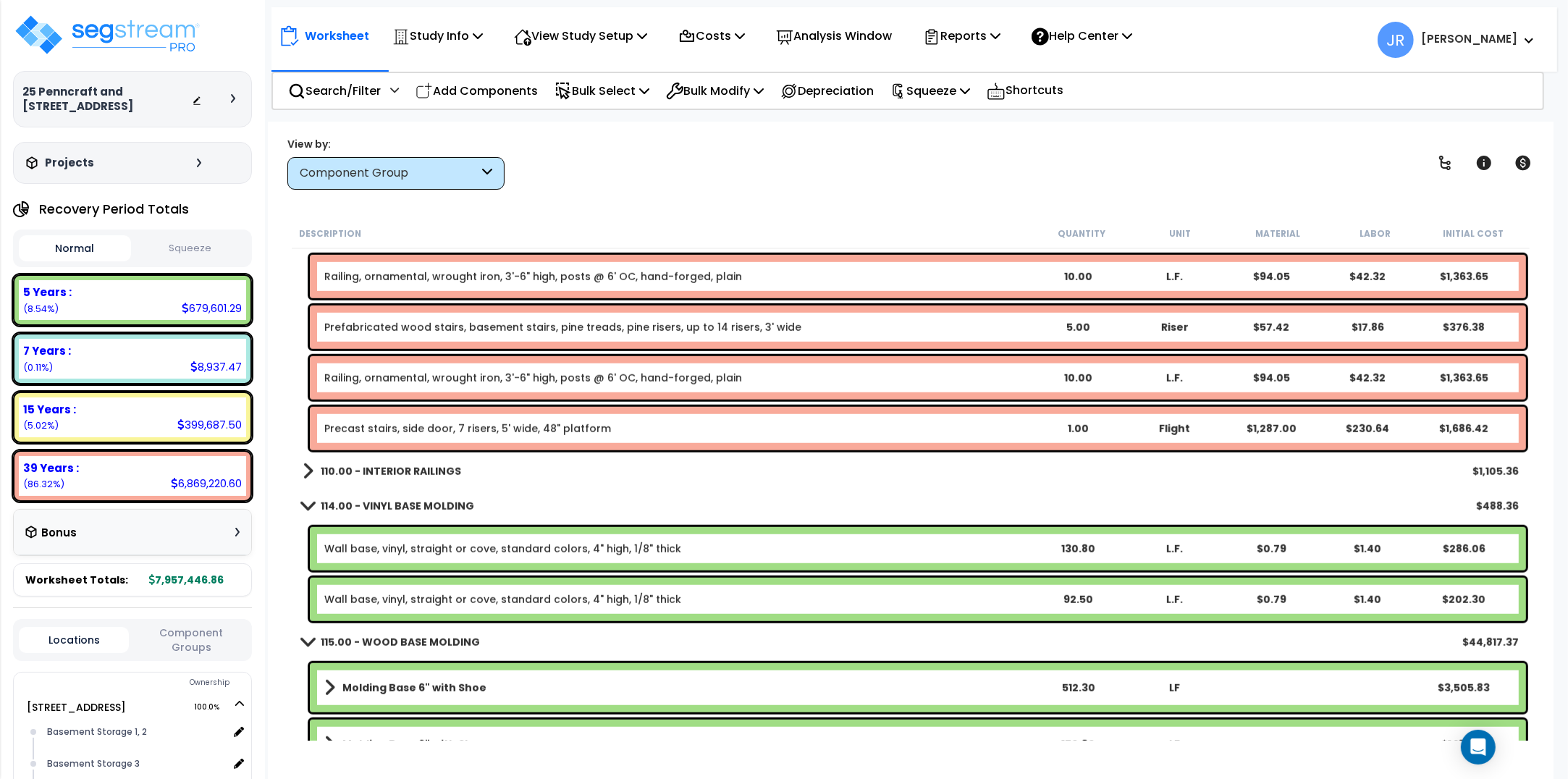
scroll to position [14027, 0]
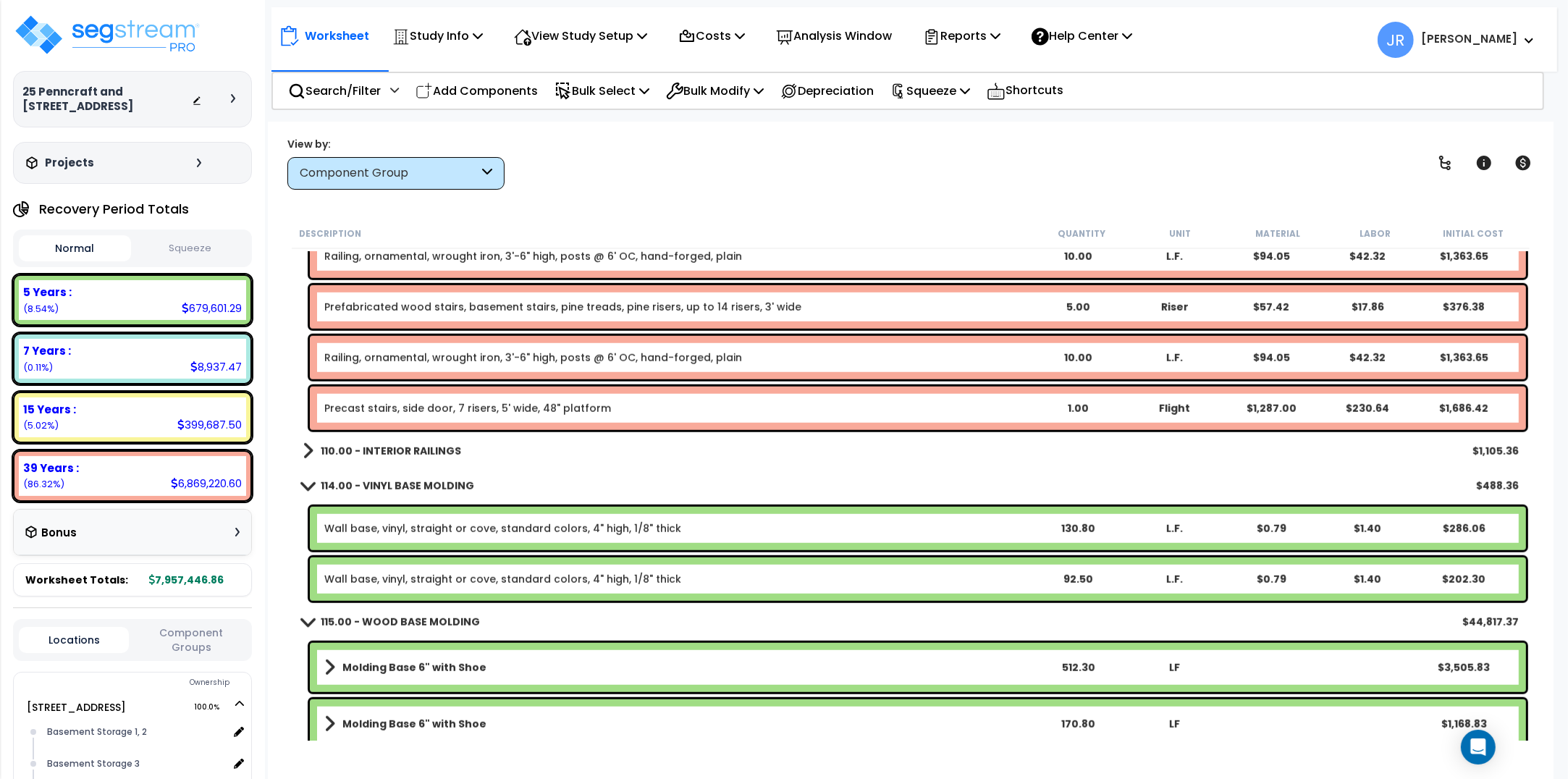
click at [448, 439] on div "110.00 - INTERIOR RAILINGS $1,105.36" at bounding box center [911, 451] width 1231 height 35
click at [435, 446] on b "110.00 - INTERIOR RAILINGS" at bounding box center [390, 451] width 141 height 15
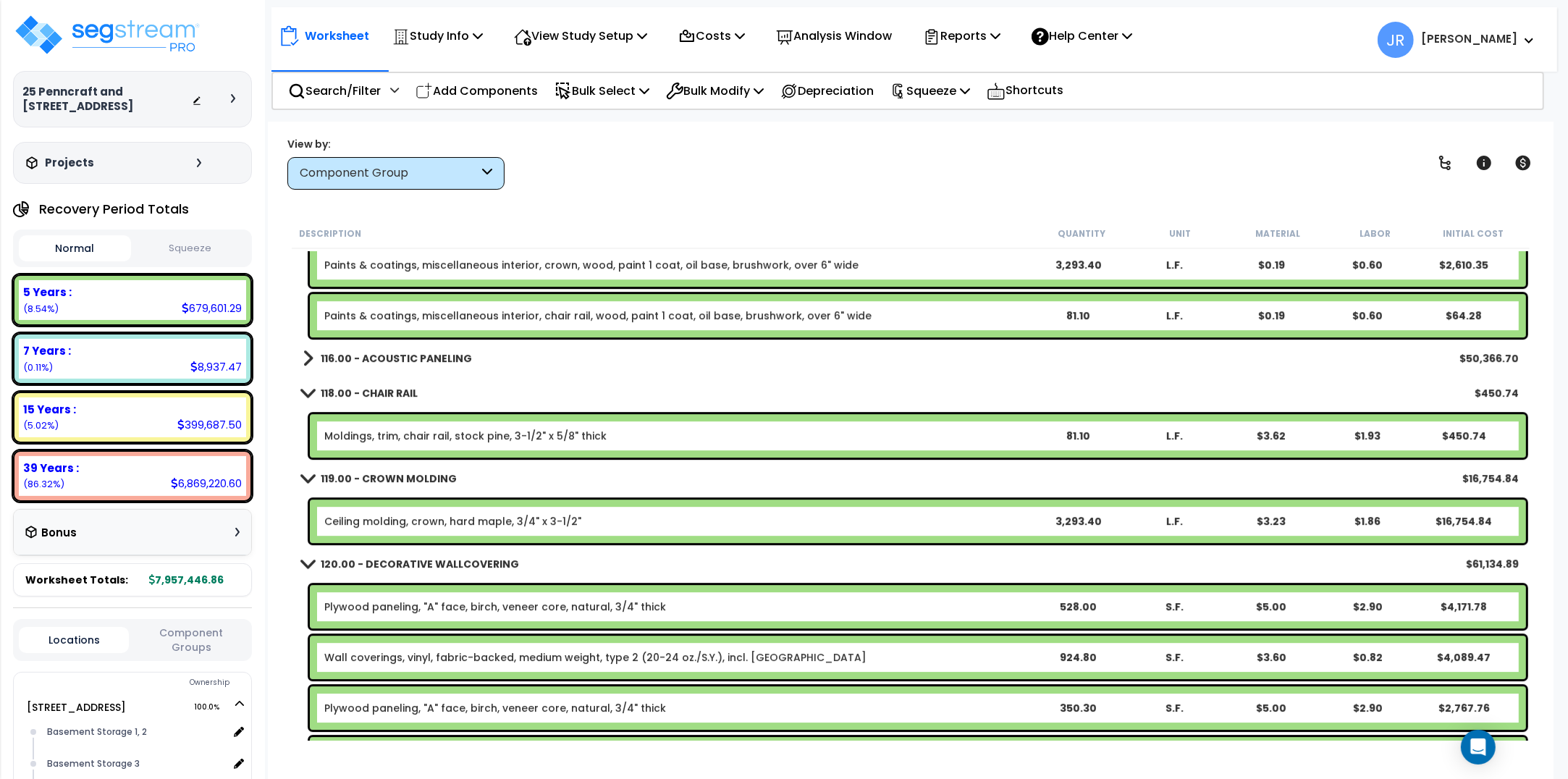
scroll to position [17646, 0]
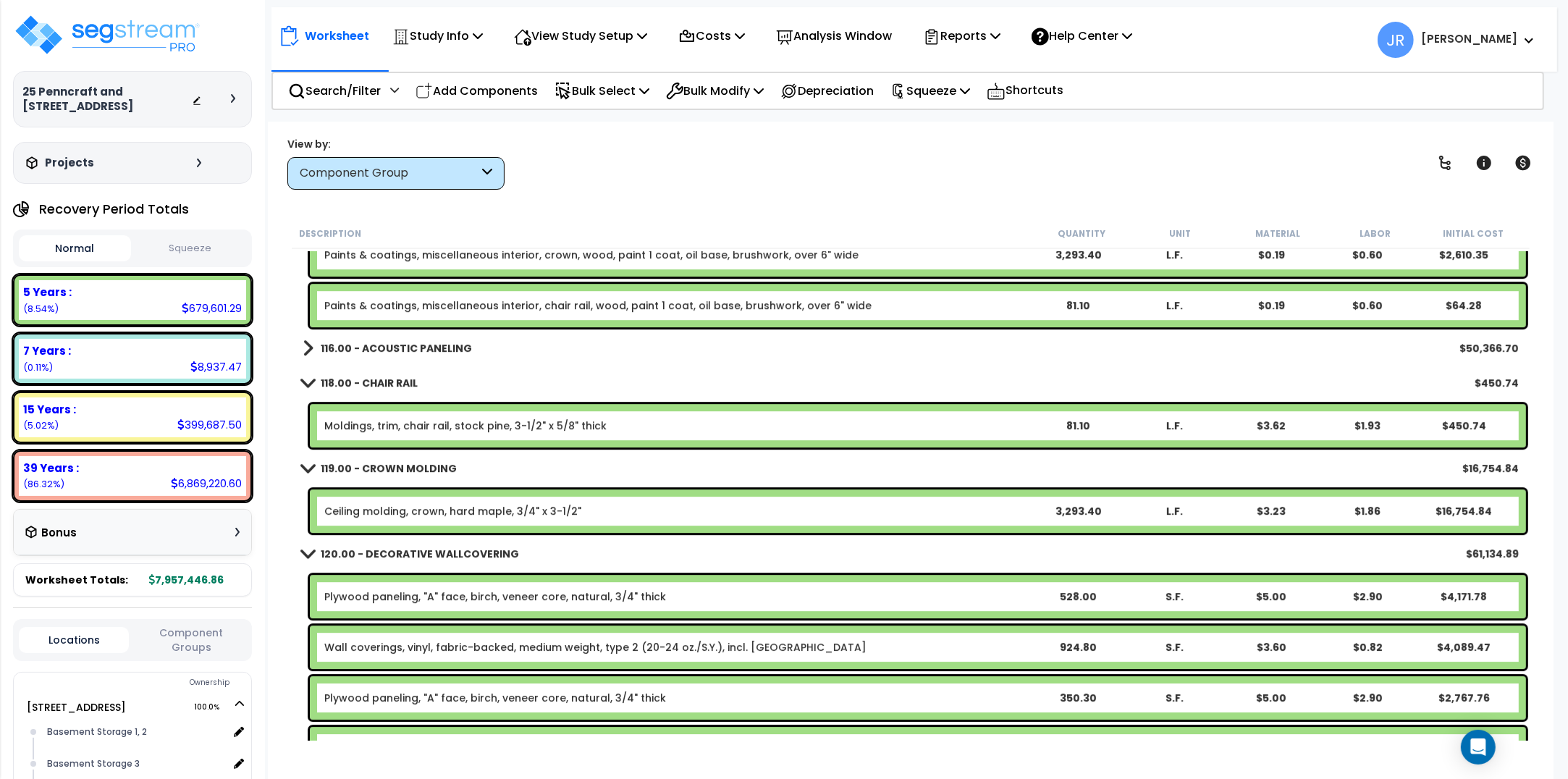
click at [454, 346] on b "116.00 - ACOUSTIC PANELING" at bounding box center [396, 348] width 151 height 15
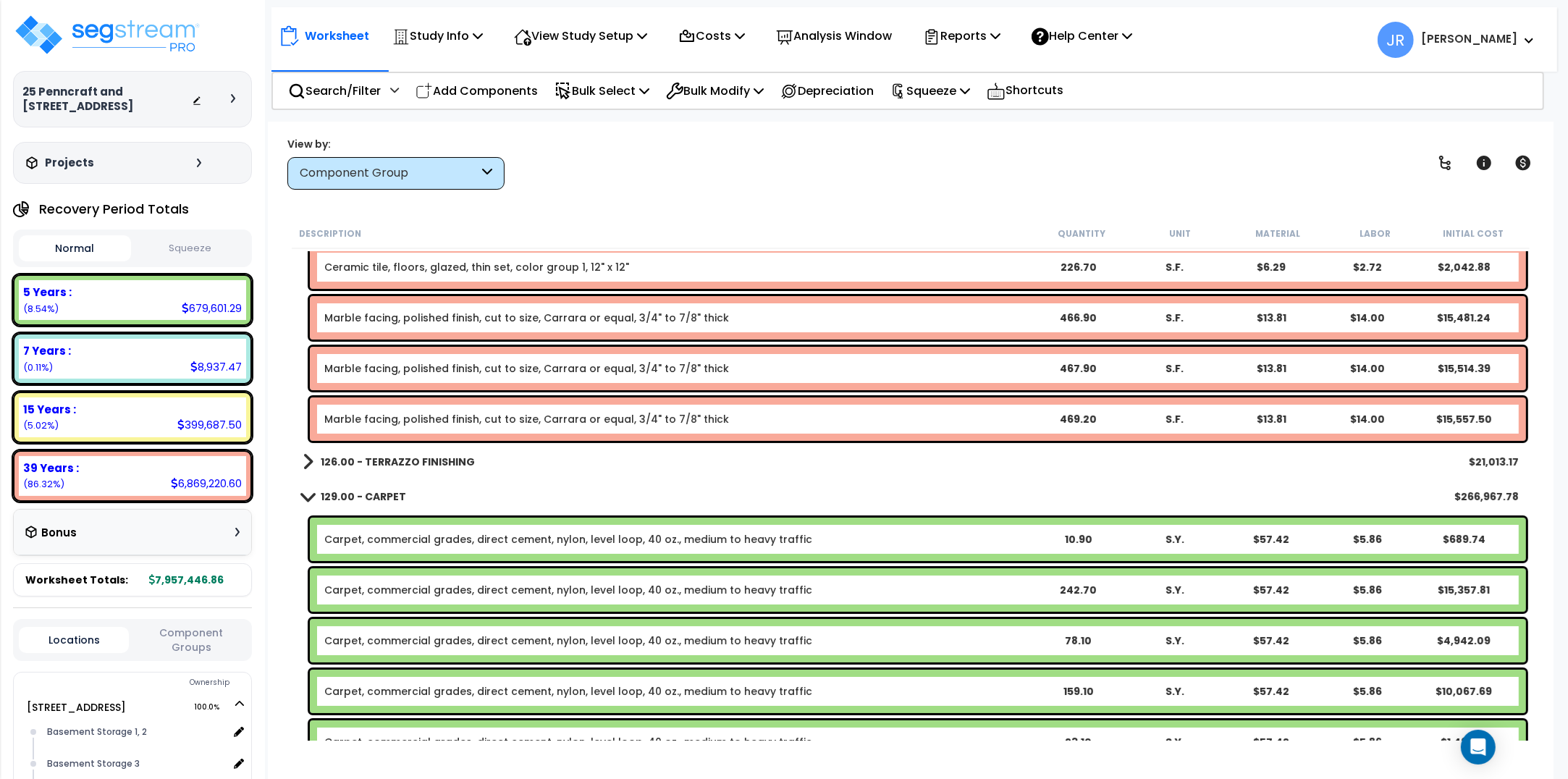
scroll to position [19094, 0]
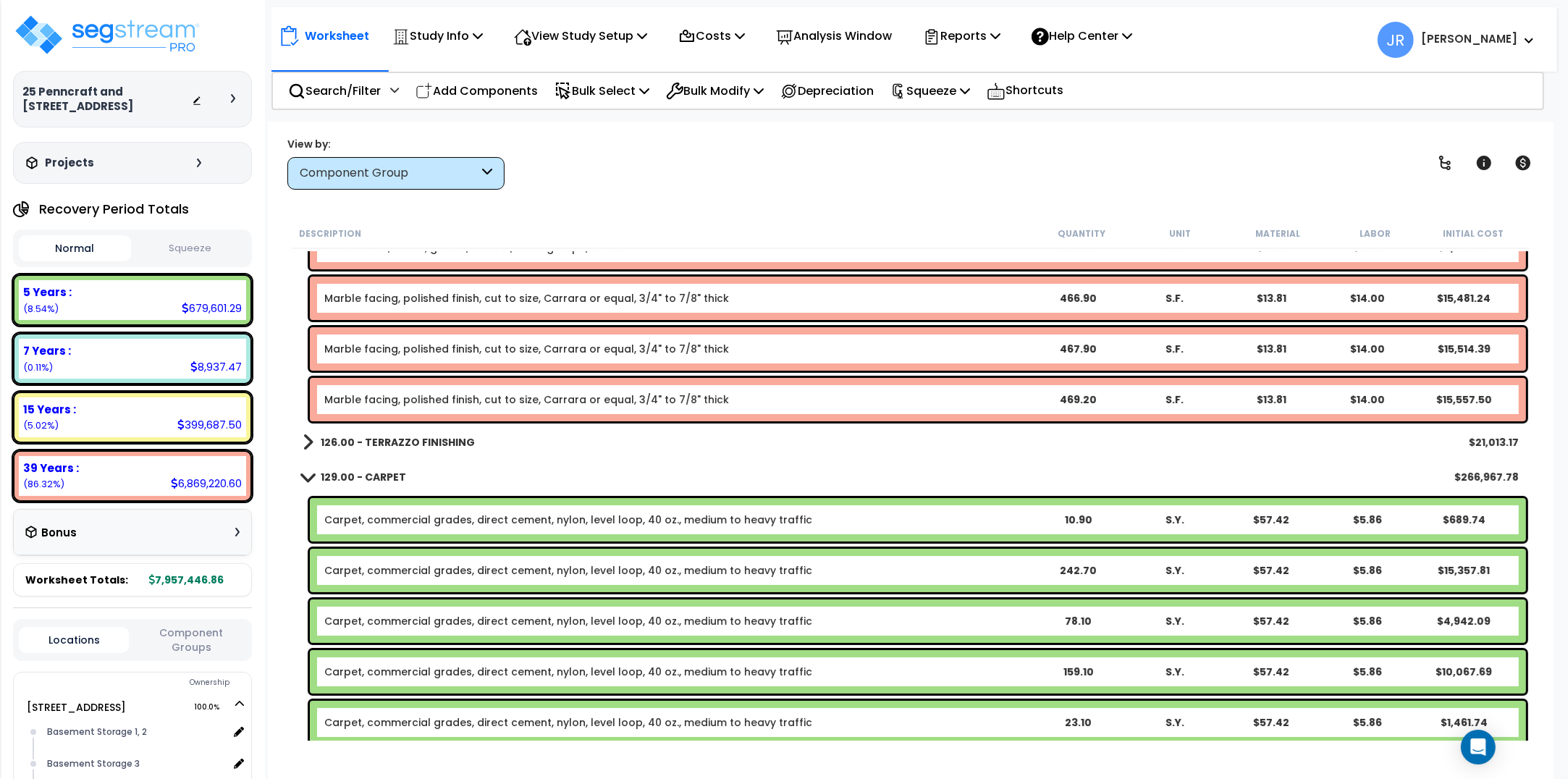
click at [453, 440] on b "126.00 - TERRAZZO FINISHING" at bounding box center [397, 443] width 154 height 15
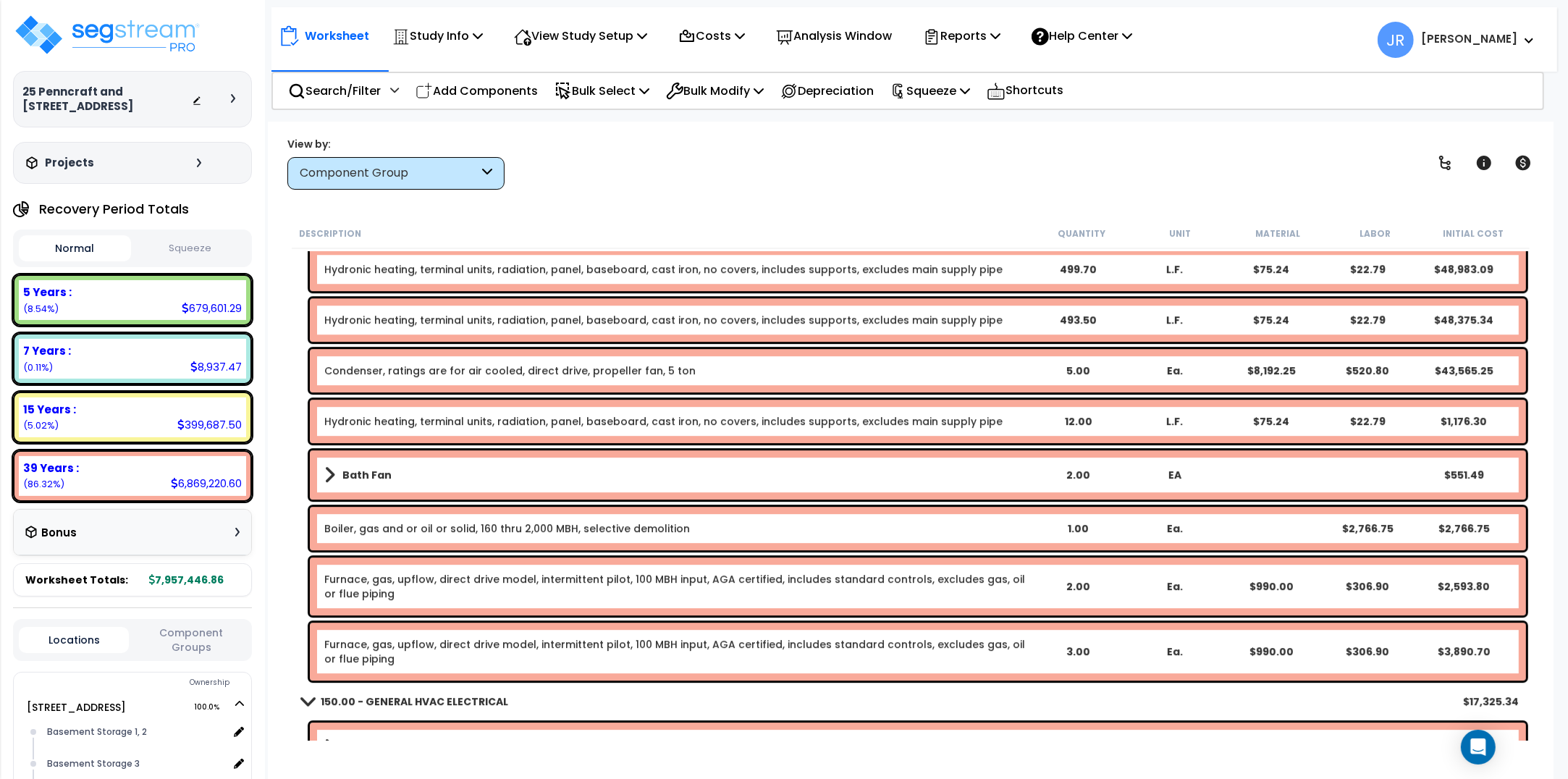
scroll to position [30134, 0]
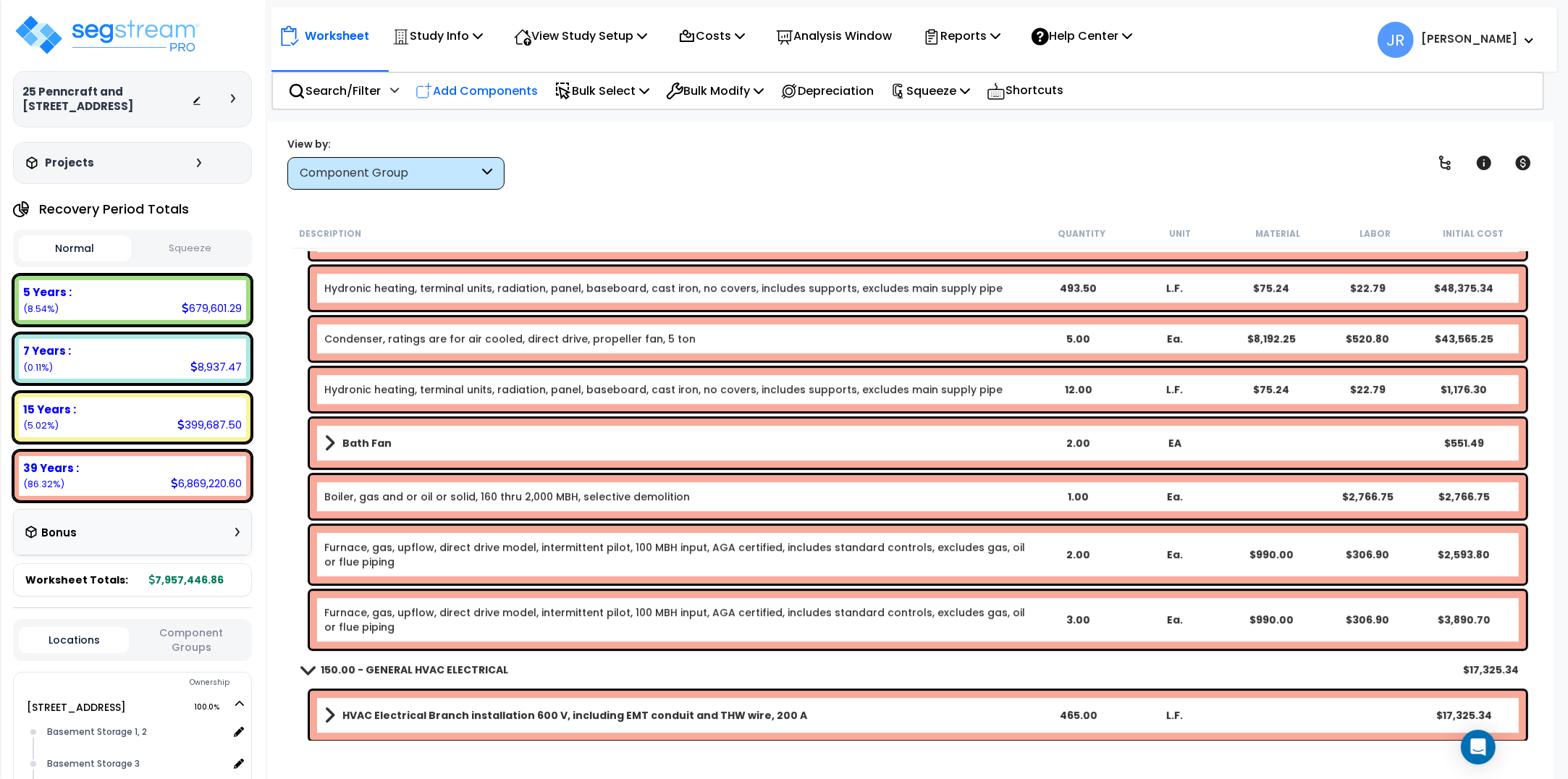
click at [489, 87] on p "Add Components" at bounding box center [476, 90] width 122 height 19
select select
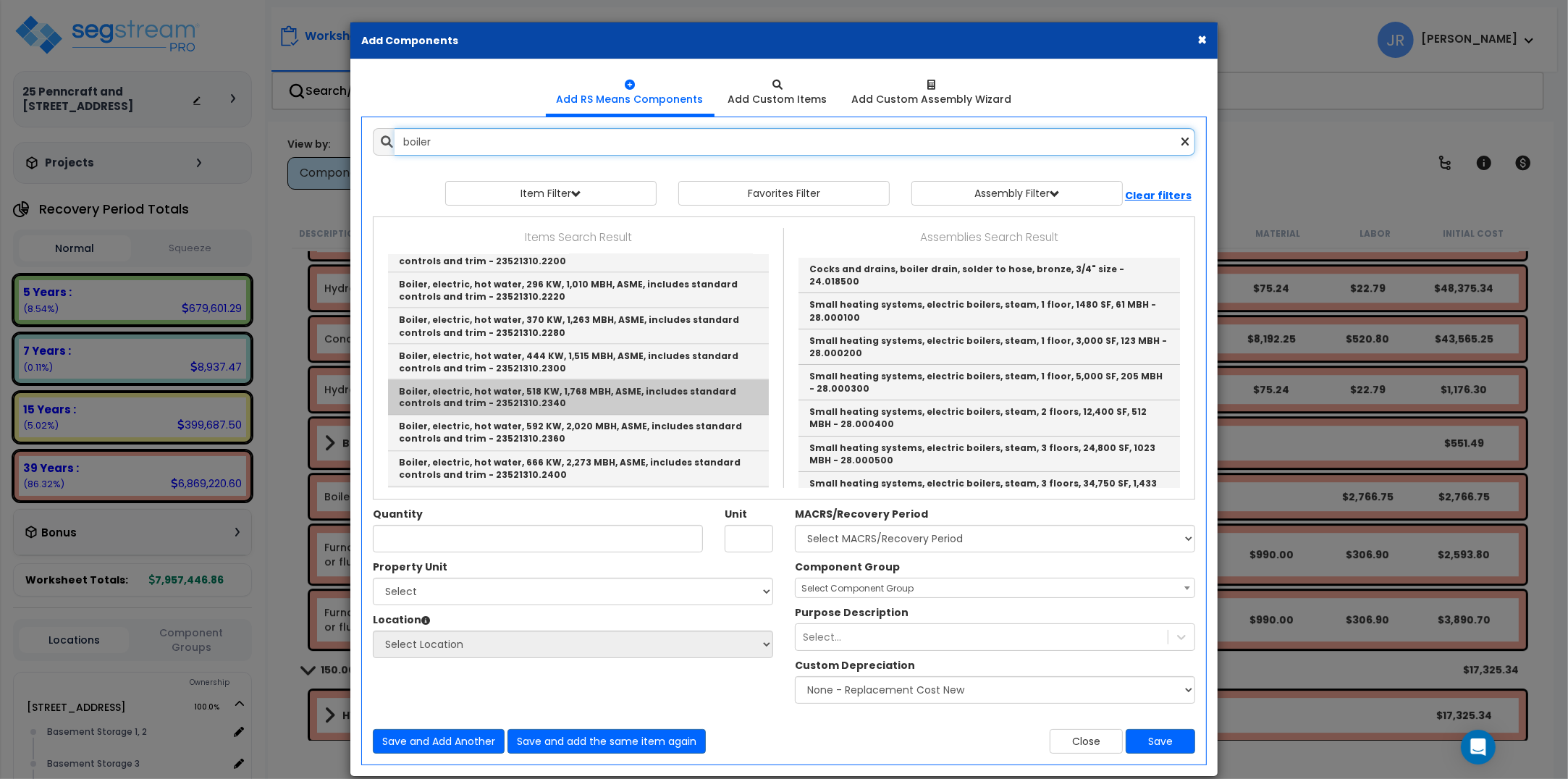
scroll to position [22, 0]
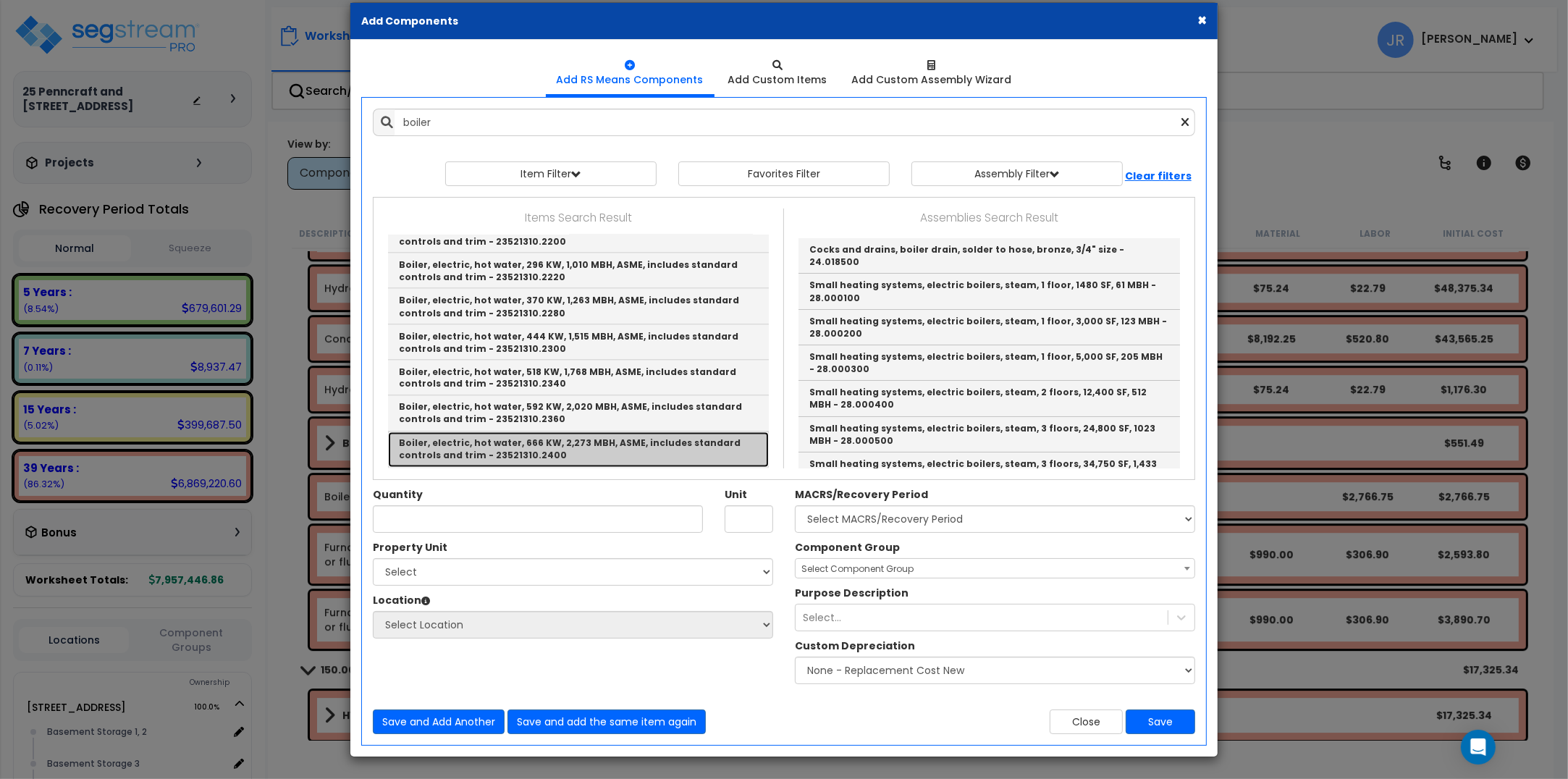
click at [591, 432] on link "Boiler, electric, hot water, 666 KW, 2,273 MBH, ASME, includes standard control…" at bounding box center [578, 449] width 381 height 36
type input "Boiler, electric, hot water, 666 KW, 2,273 MBH, ASME, includes standard control…"
type input "Ea."
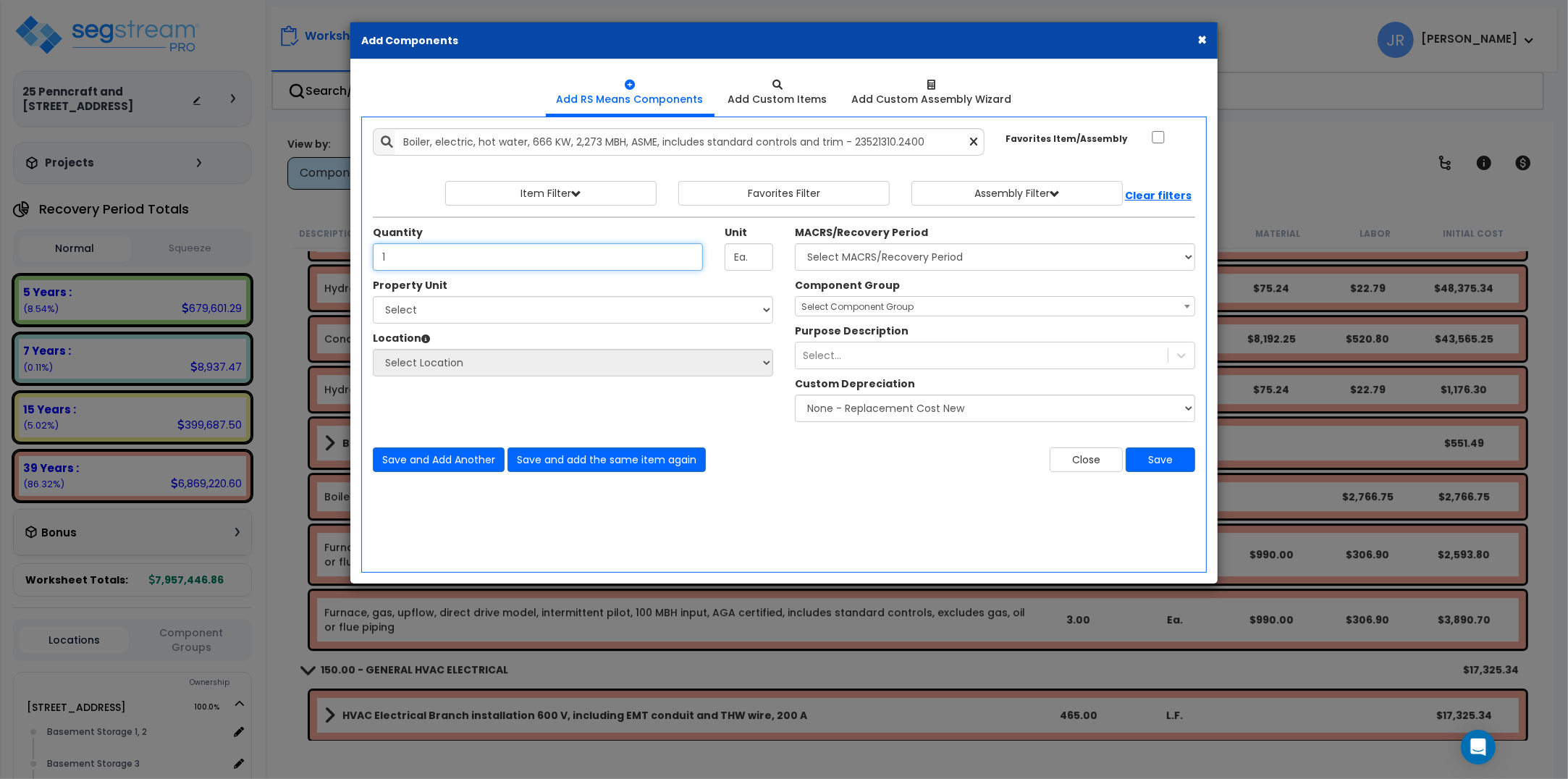
type input "1"
click at [549, 302] on select "Select [STREET_ADDRESS] Site Improvements" at bounding box center [573, 310] width 401 height 28
select select "170921"
click at [373, 296] on select "Select [STREET_ADDRESS] Site Improvements" at bounding box center [573, 310] width 401 height 28
click at [436, 364] on select "Select Basement Storage 1, 2 Basement Storage 3 Basement Storage 4, 5 Building …" at bounding box center [573, 363] width 401 height 28
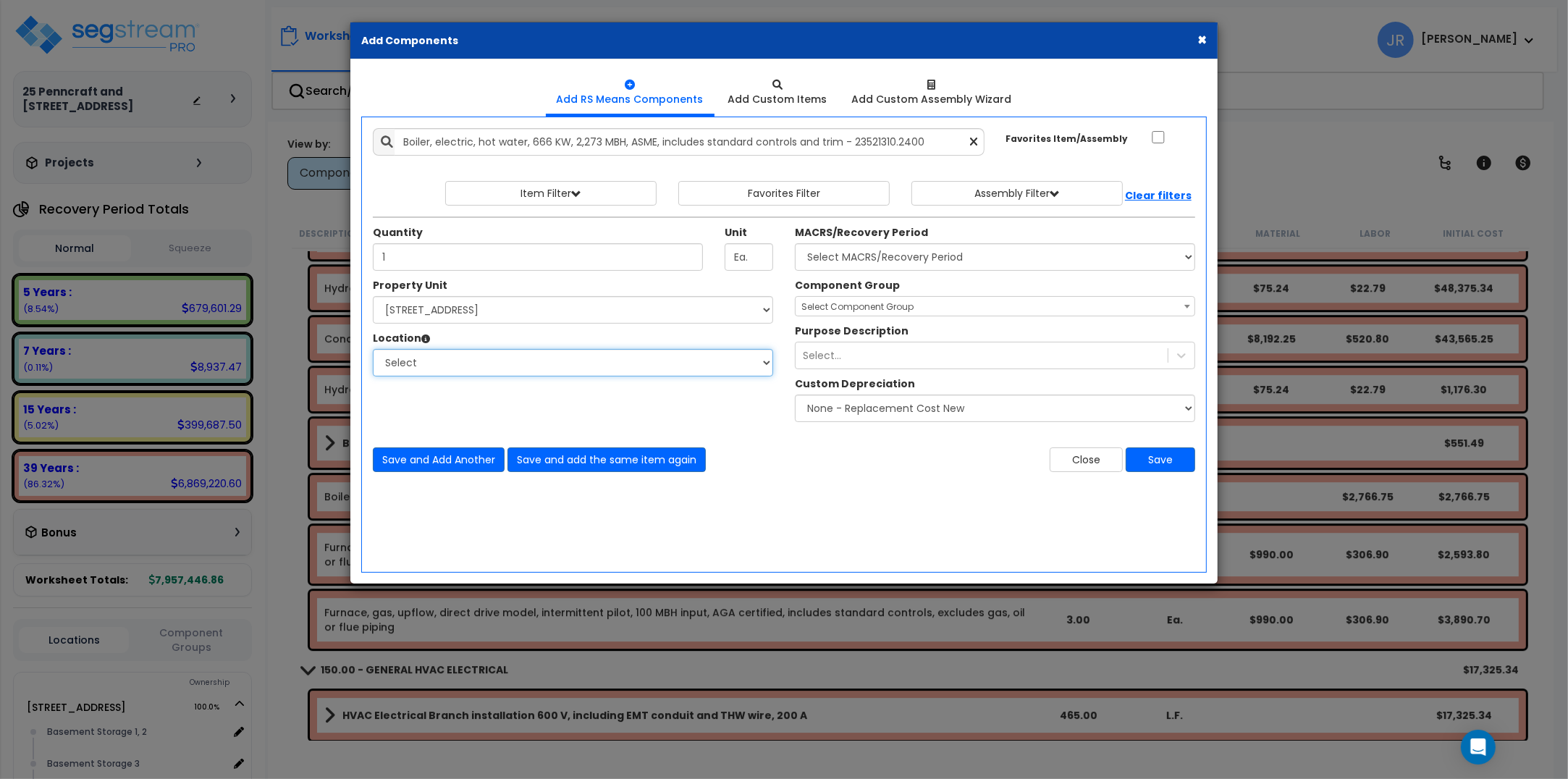
select select "31954"
click at [373, 350] on select "Select Basement Storage 1, 2 Basement Storage 3 Basement Storage 4, 5 Building …" at bounding box center [573, 363] width 401 height 28
click at [902, 261] on select "Select MACRS/Recovery Period 5 Years - 57.0 - Distributive Trades & Services 5 …" at bounding box center [994, 257] width 401 height 28
select select "3669"
click at [795, 244] on select "Select MACRS/Recovery Period 5 Years - 57.0 - Distributive Trades & Services 5 …" at bounding box center [994, 257] width 401 height 28
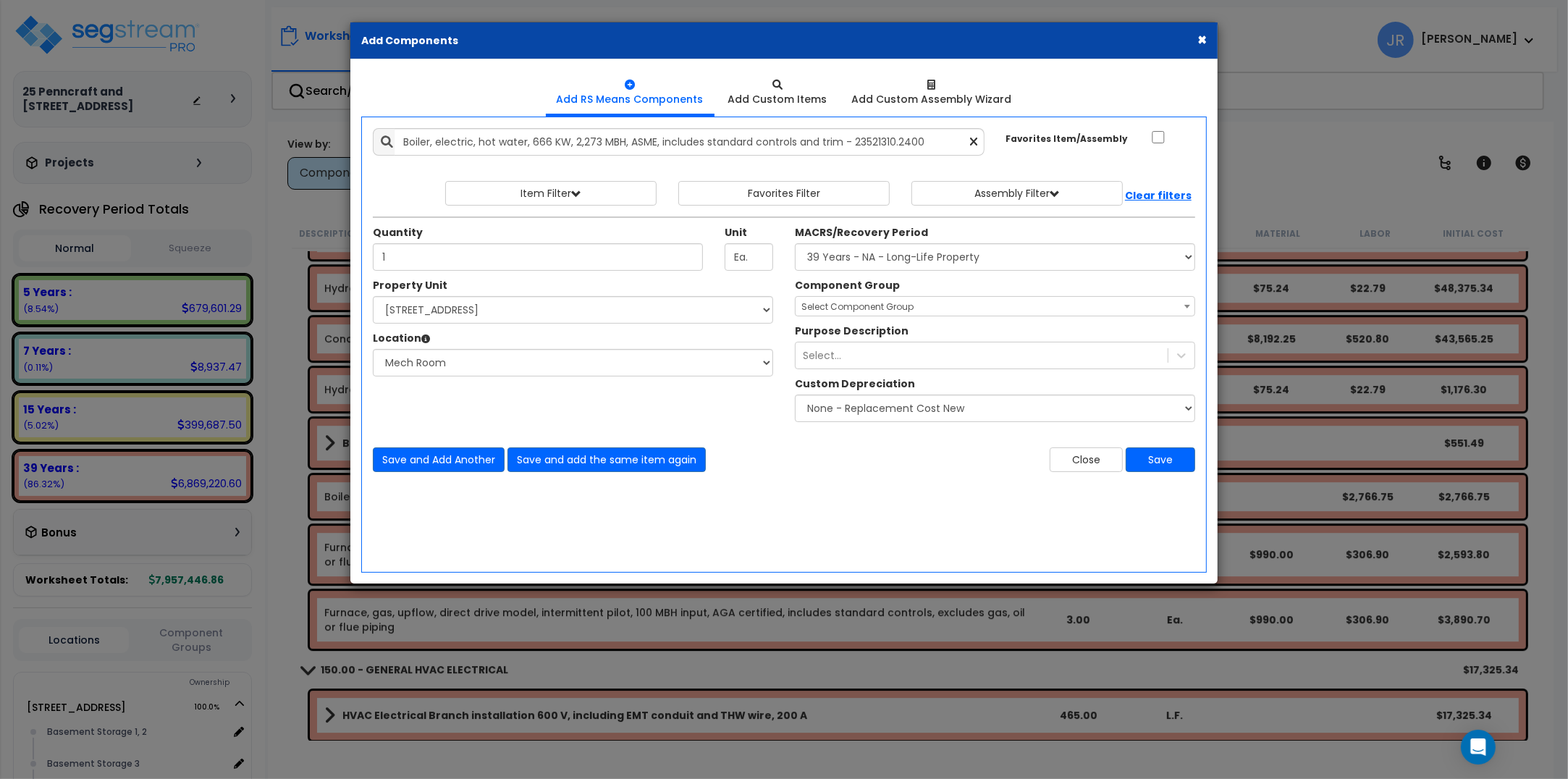
click at [853, 309] on span "Select Component Group" at bounding box center [857, 306] width 112 height 12
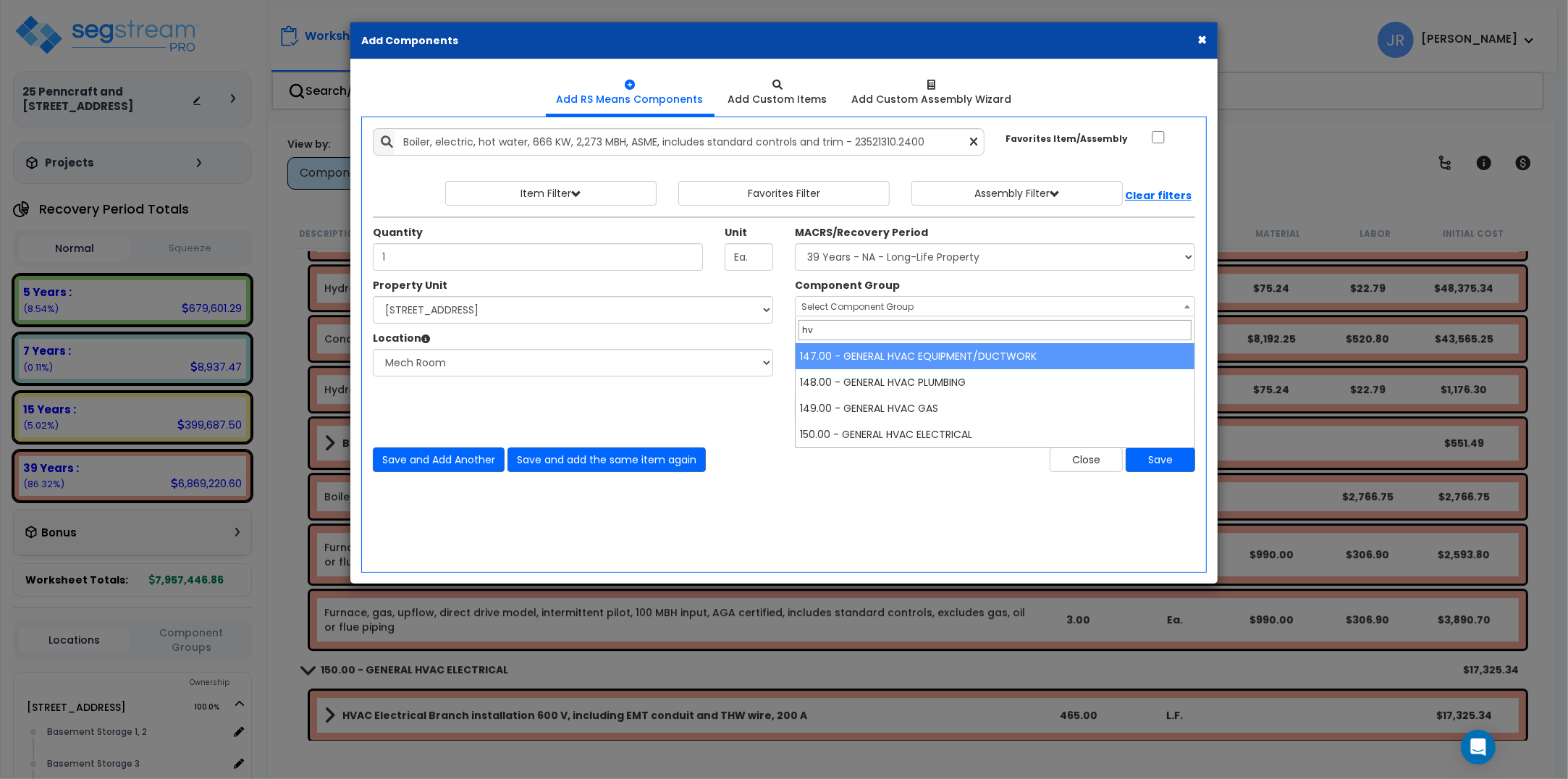
type input "hv"
select select "56957"
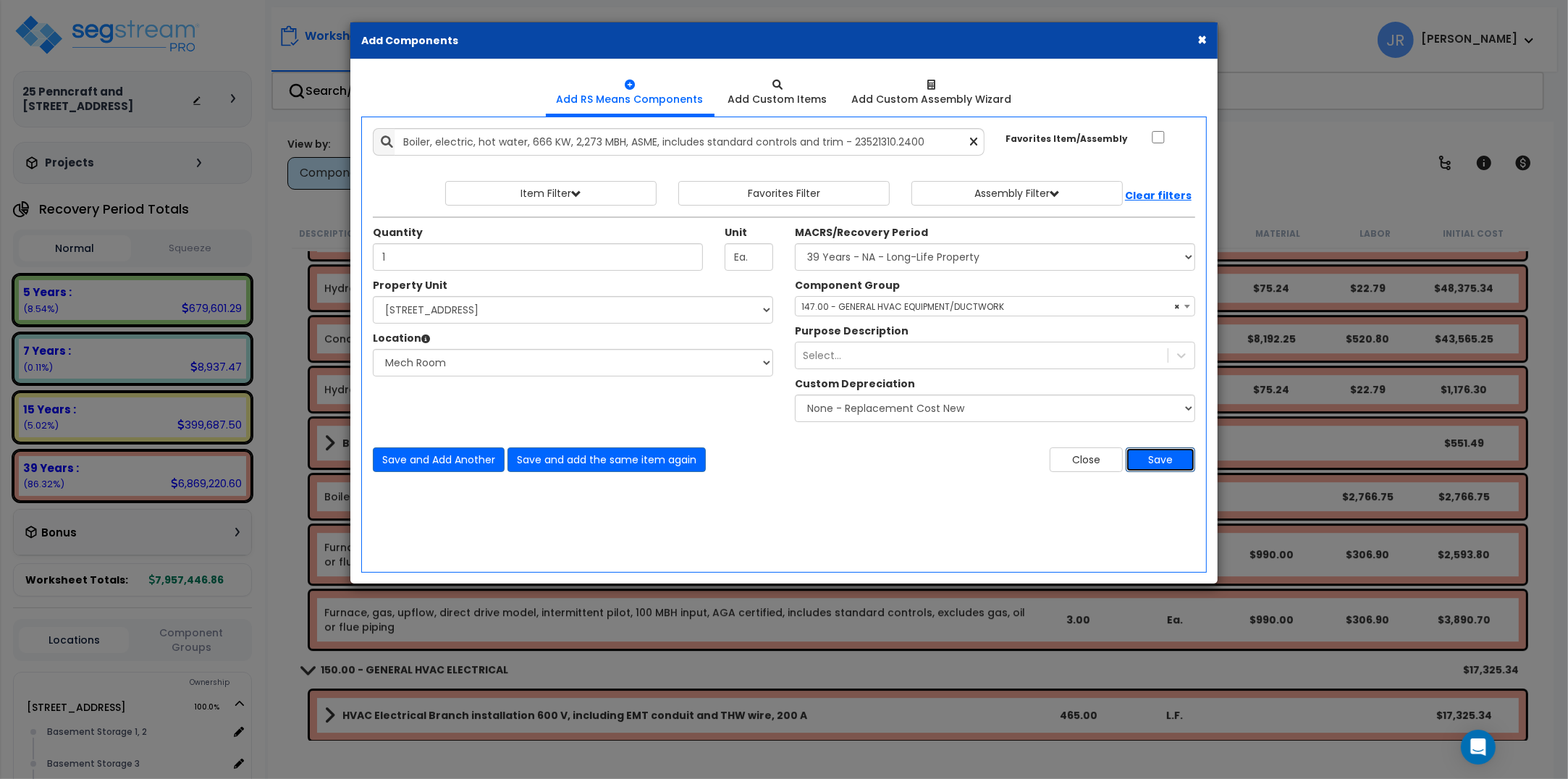
click at [1156, 458] on button "Save" at bounding box center [1160, 459] width 69 height 25
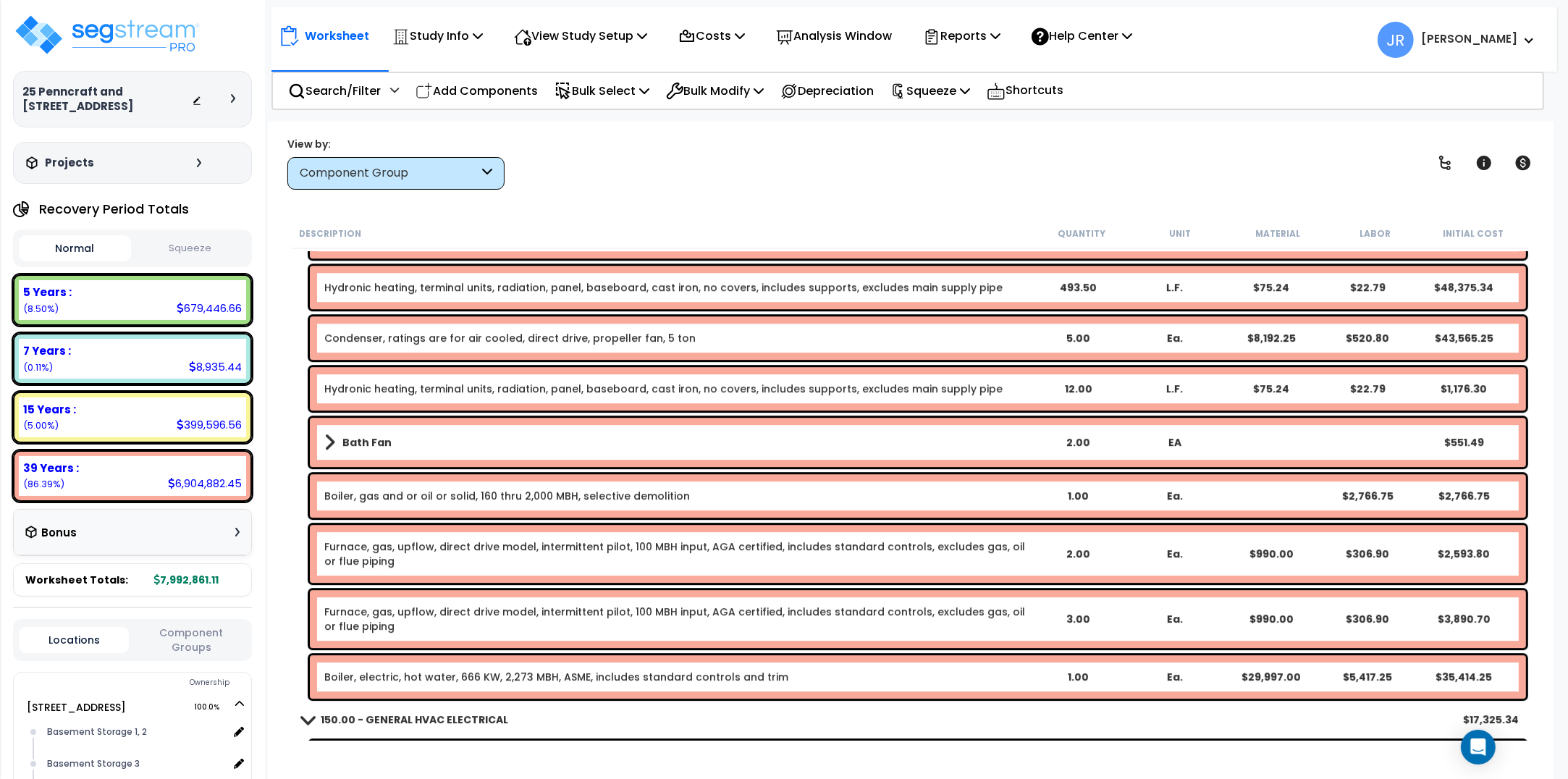
scroll to position [30134, 0]
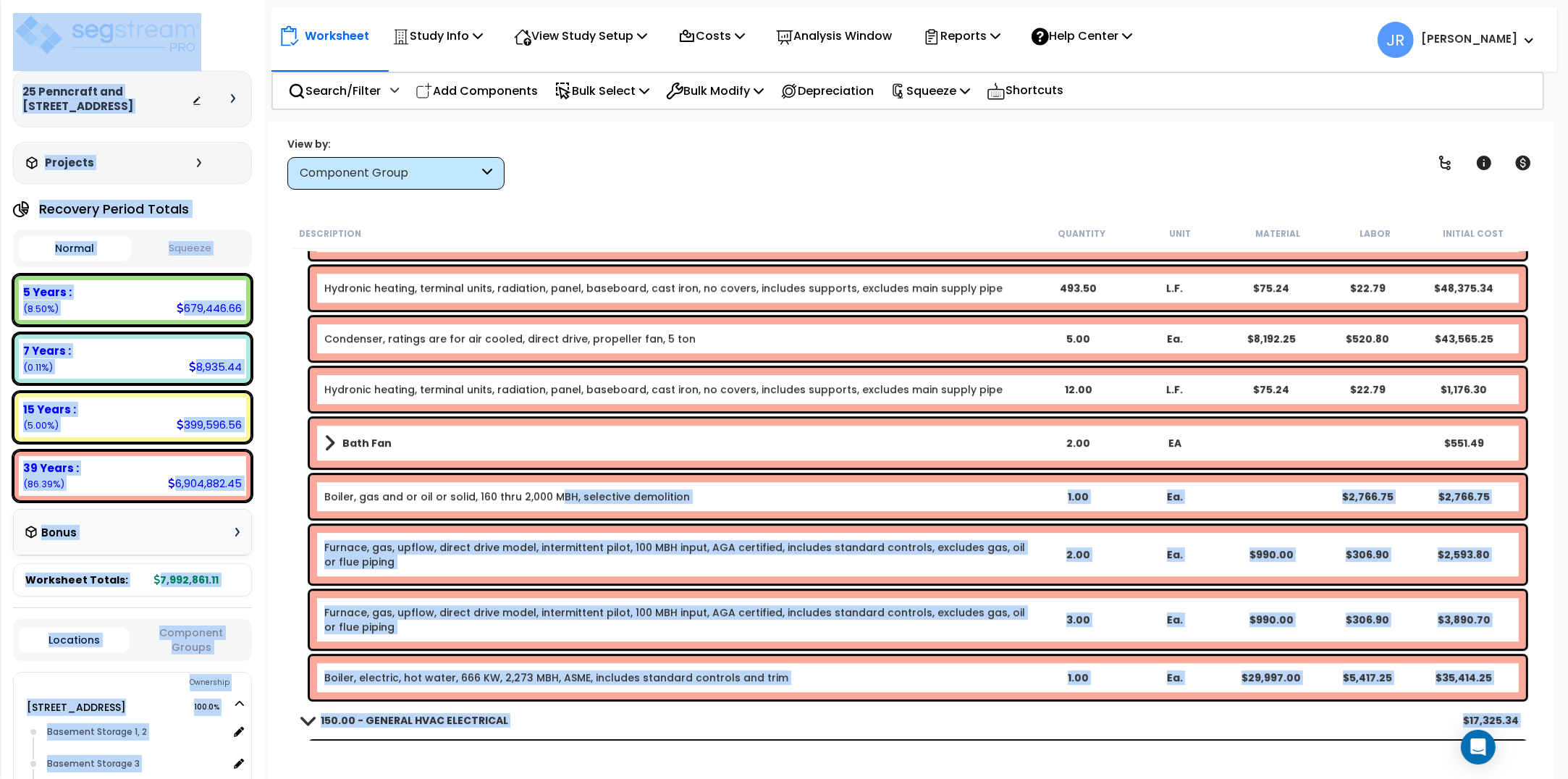
click at [554, 494] on link "Boiler, gas and or oil or solid, 160 thru 2,000 MBH, selective demolition" at bounding box center [506, 496] width 366 height 15
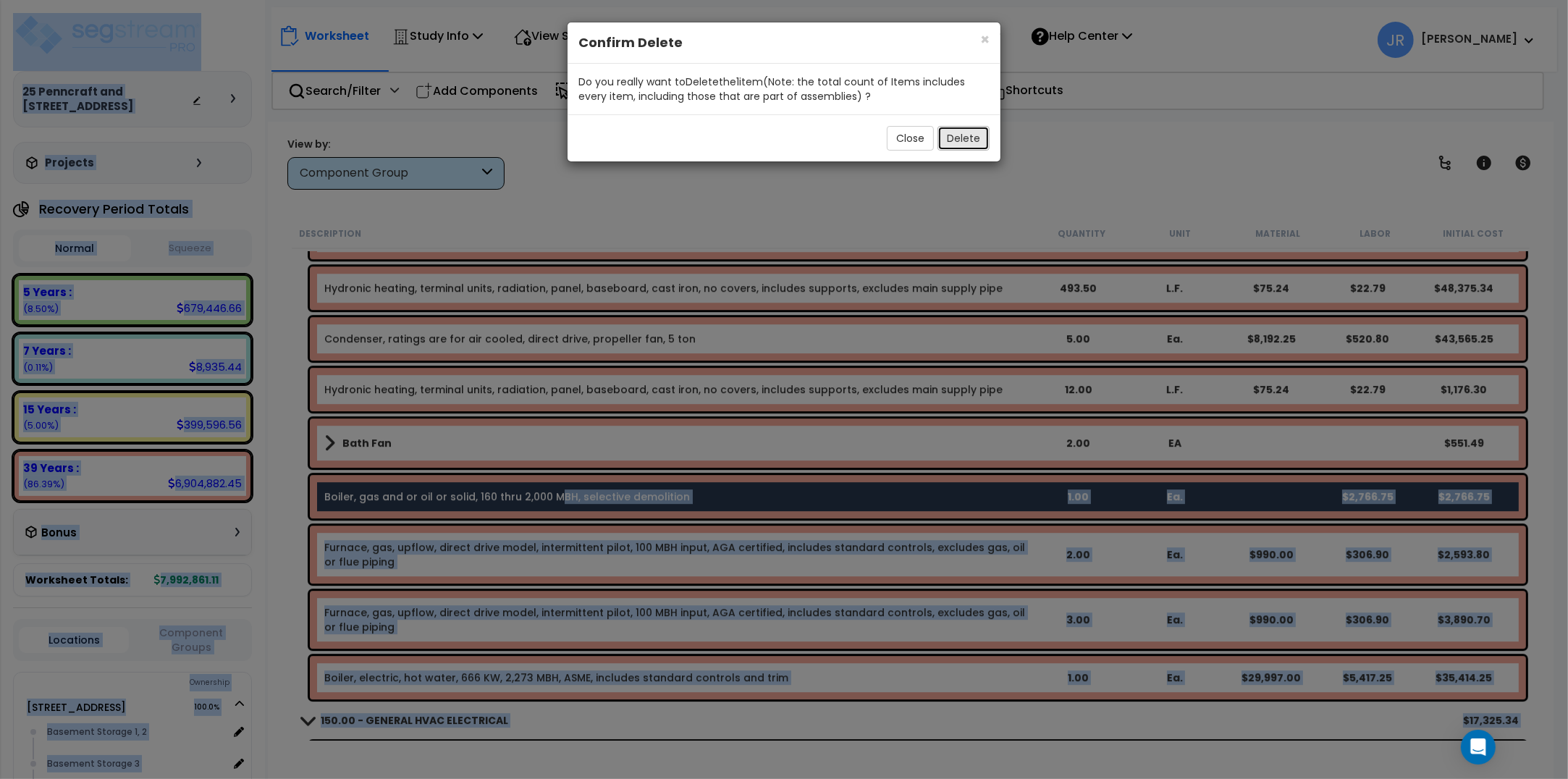
click at [953, 138] on button "Delete" at bounding box center [963, 138] width 52 height 25
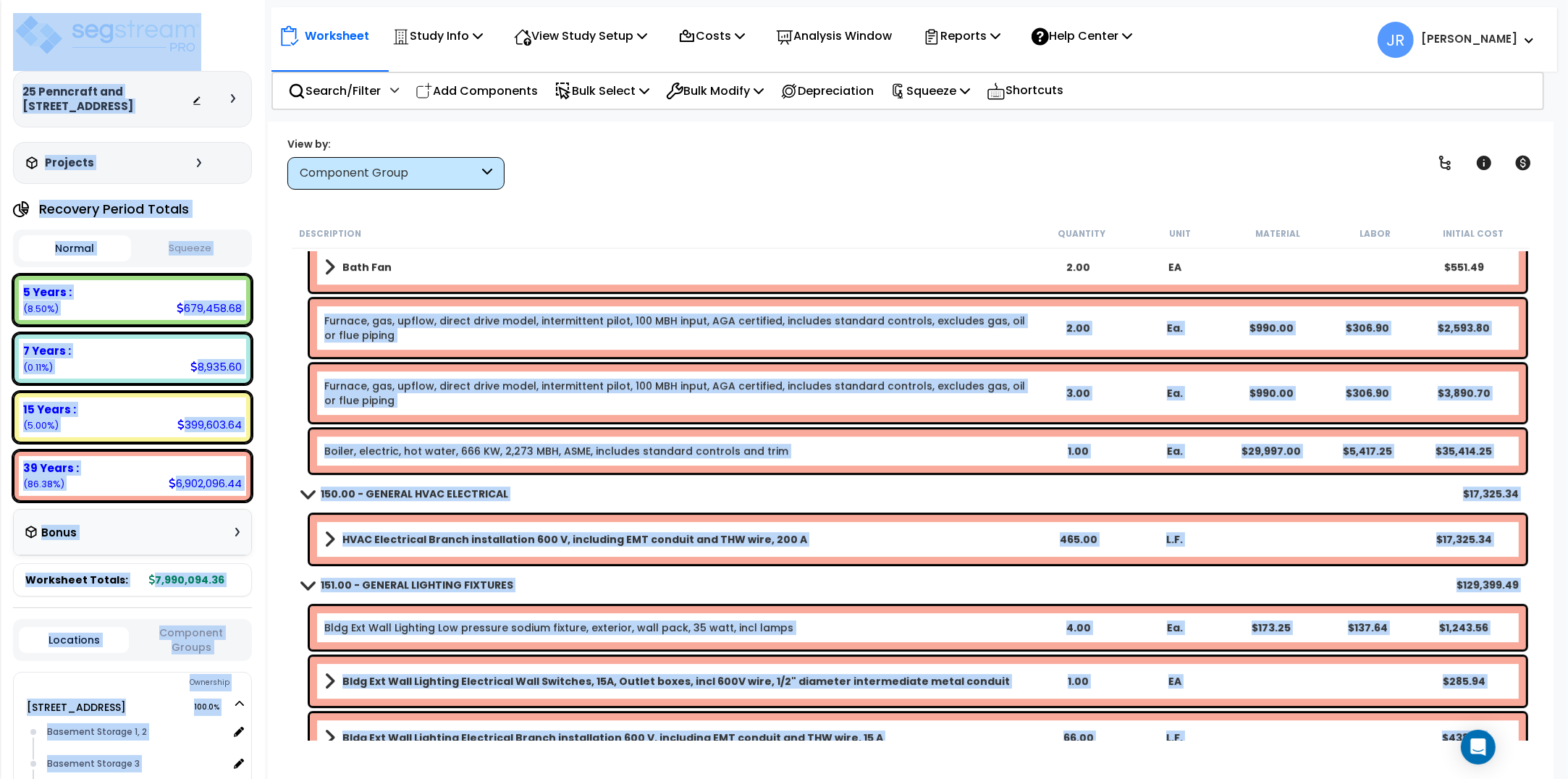
scroll to position [30315, 0]
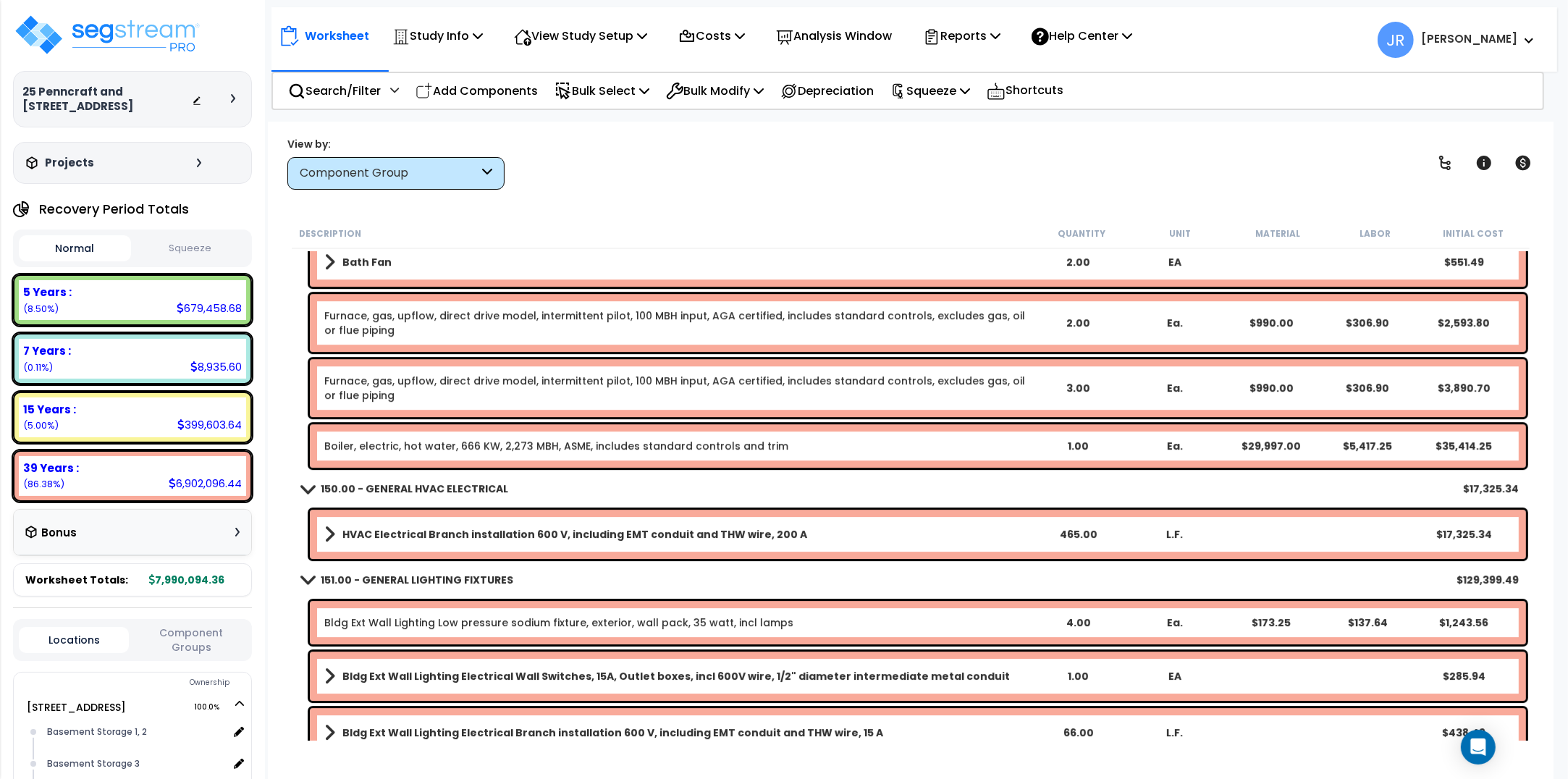
click at [286, 363] on div "Description Quantity Unit Material Labor Initial Cost Hydronic heating, termina…" at bounding box center [911, 479] width 1257 height 522
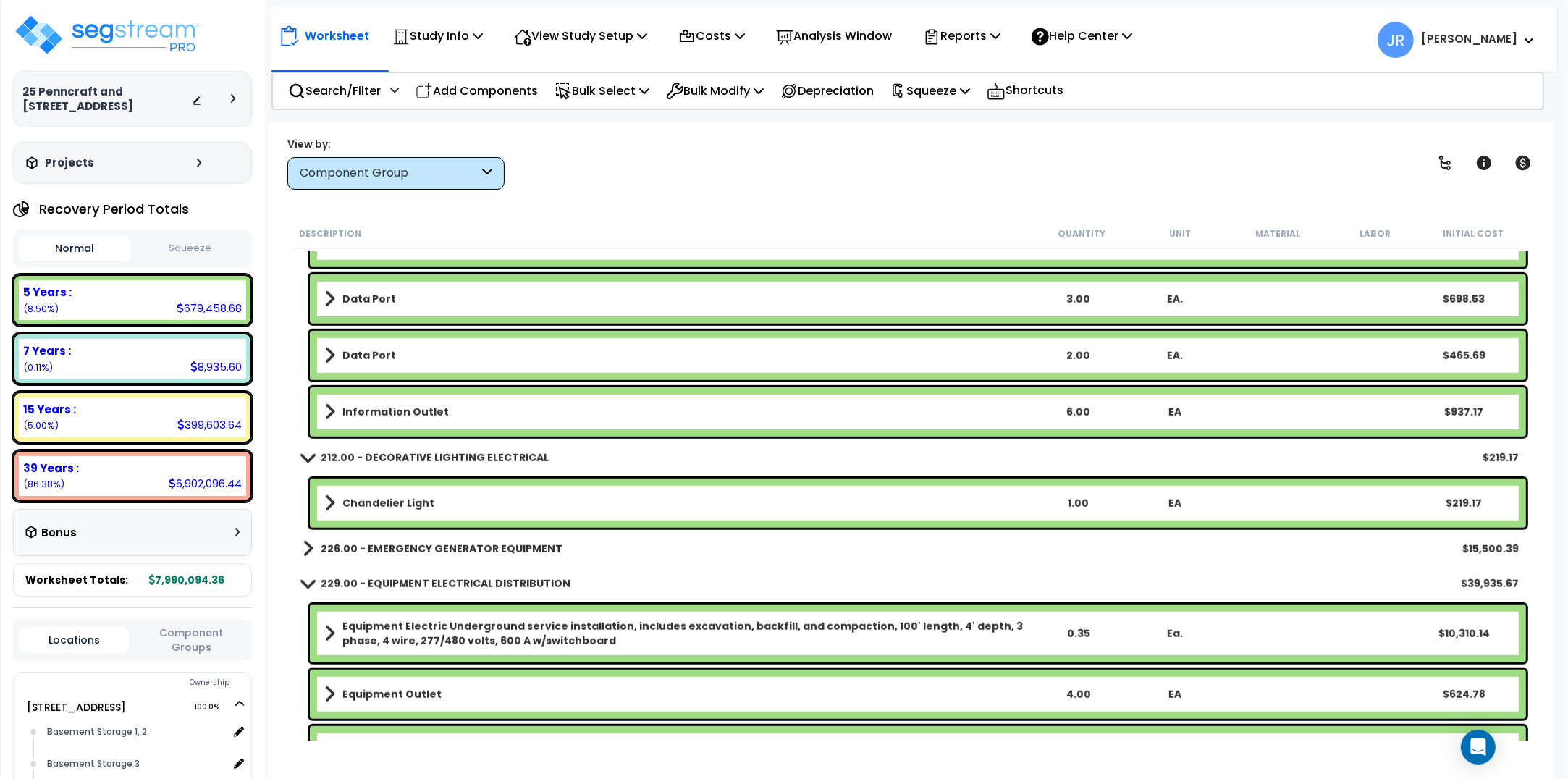
scroll to position [39002, 0]
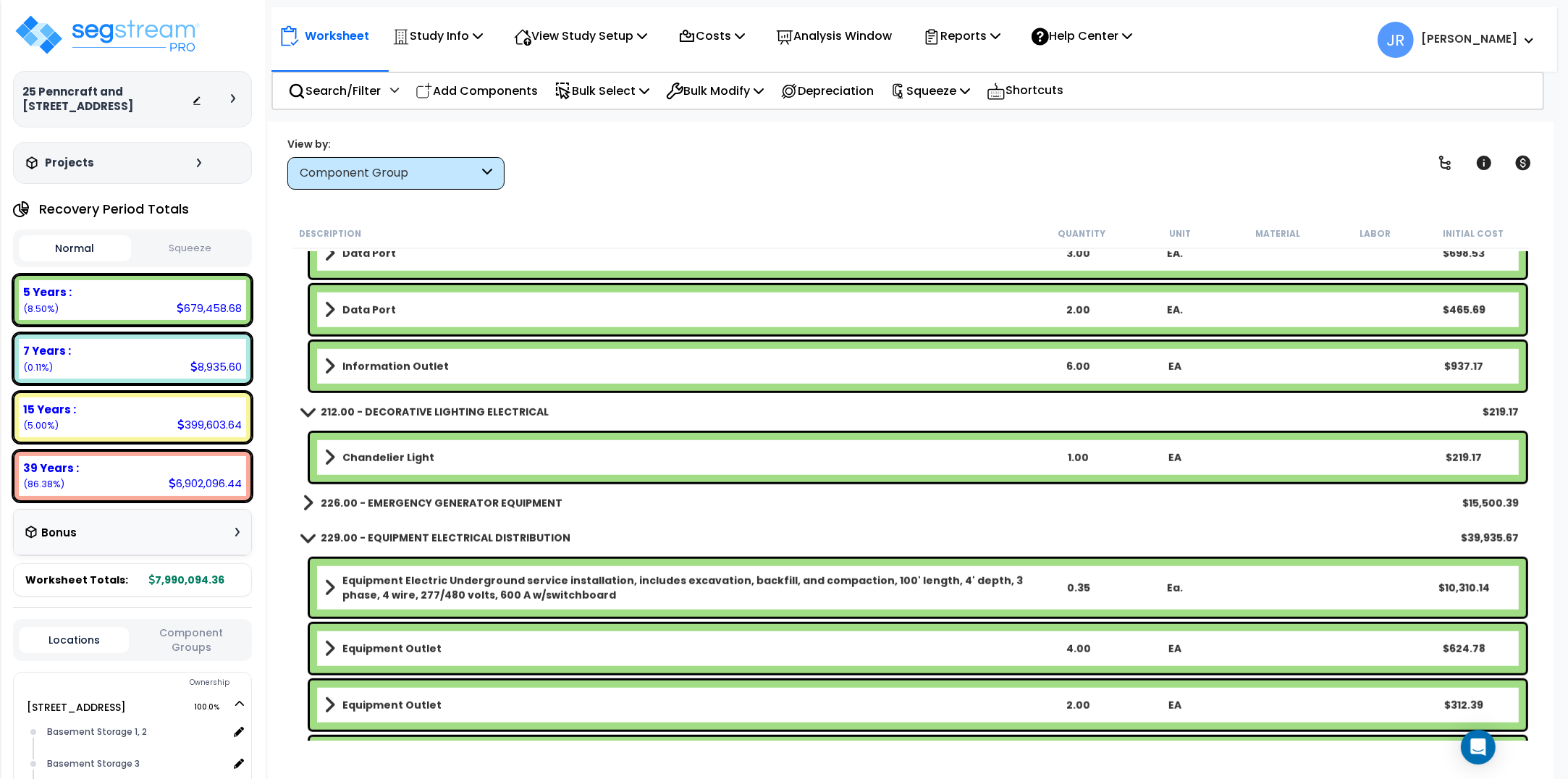
click at [452, 503] on b "226.00 - EMERGENCY GENERATOR EQUIPMENT" at bounding box center [441, 504] width 242 height 15
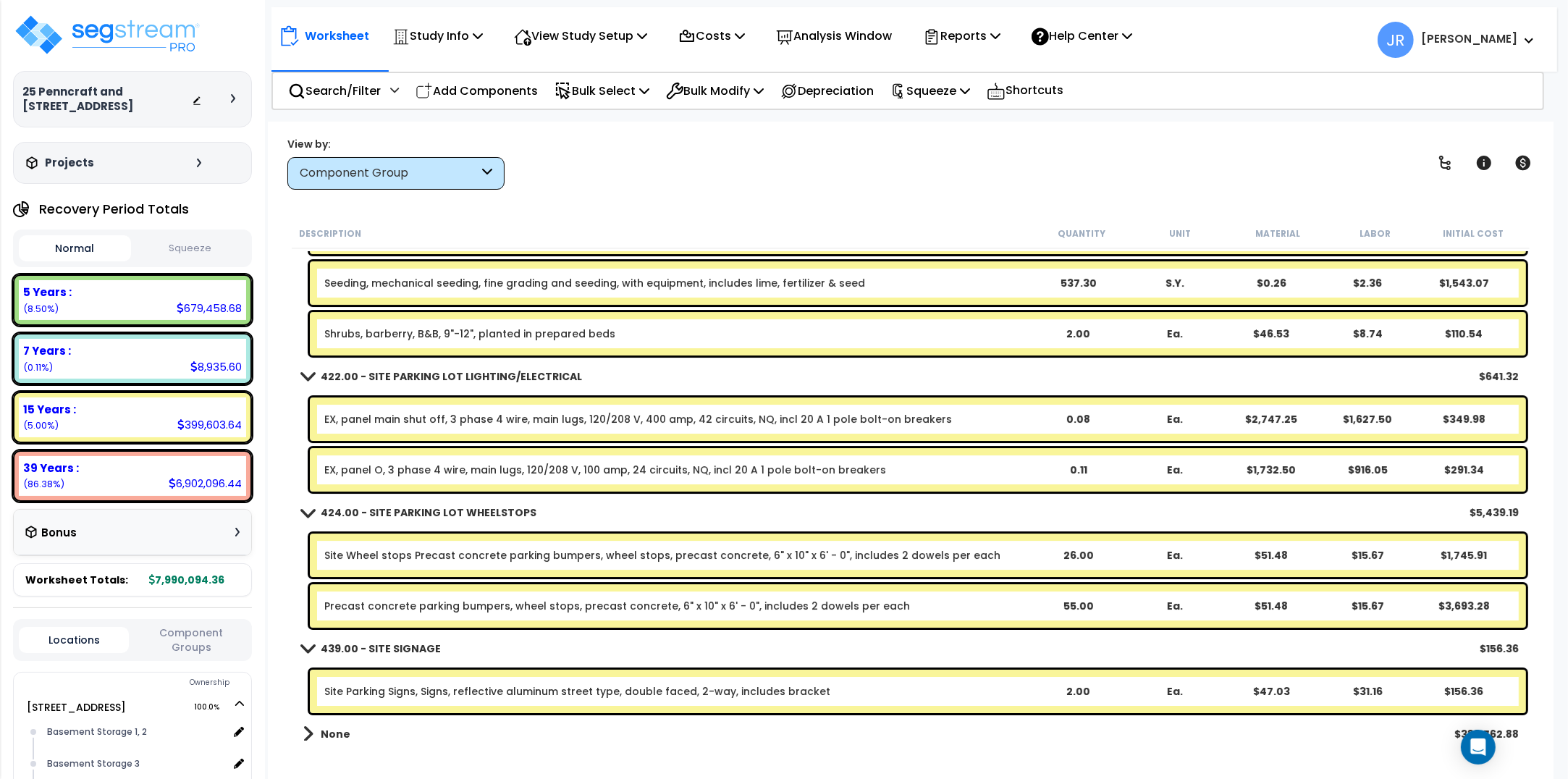
scroll to position [43539, 0]
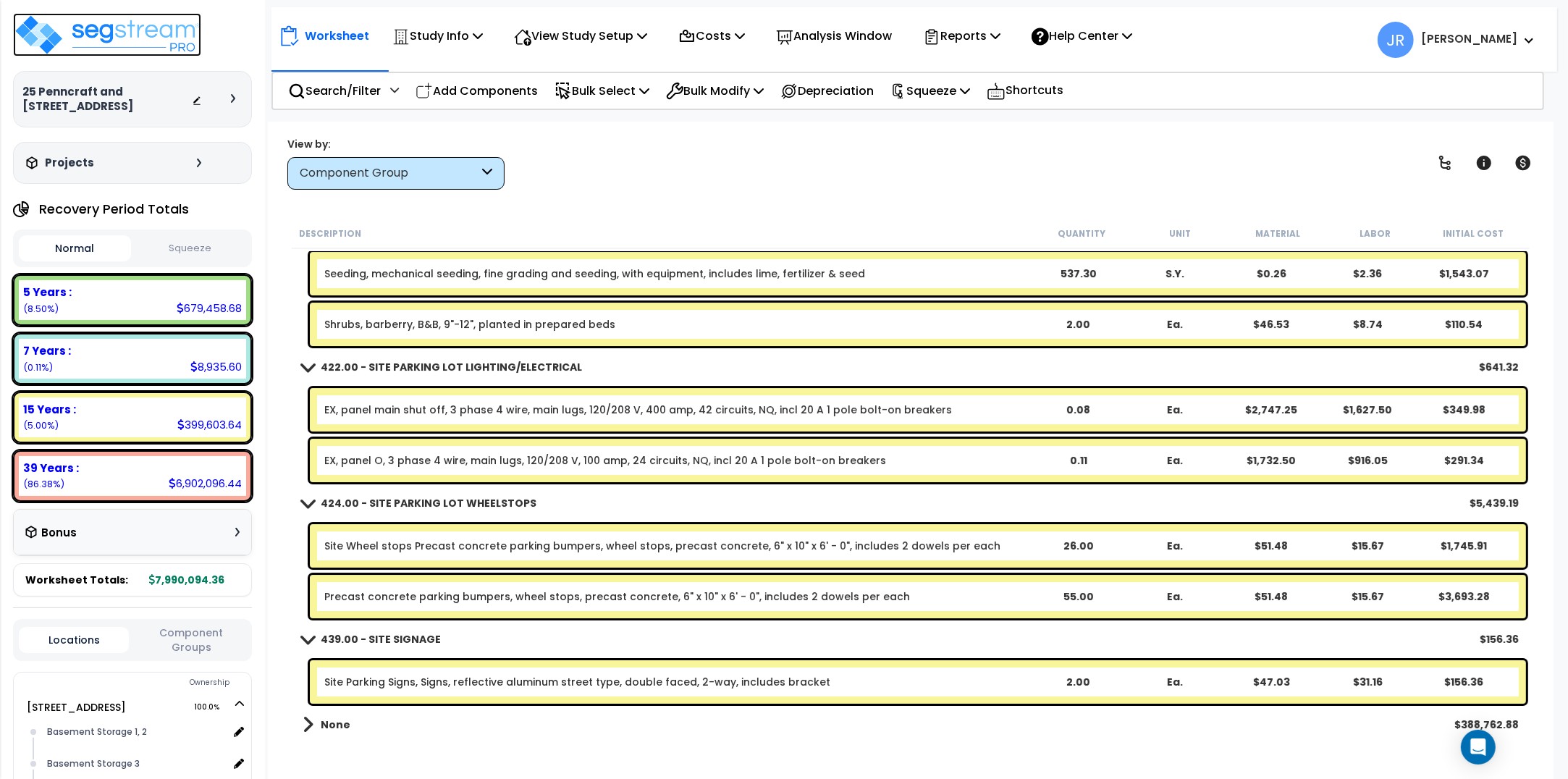
click at [154, 41] on img at bounding box center [107, 34] width 188 height 43
